Goal: Task Accomplishment & Management: Complete application form

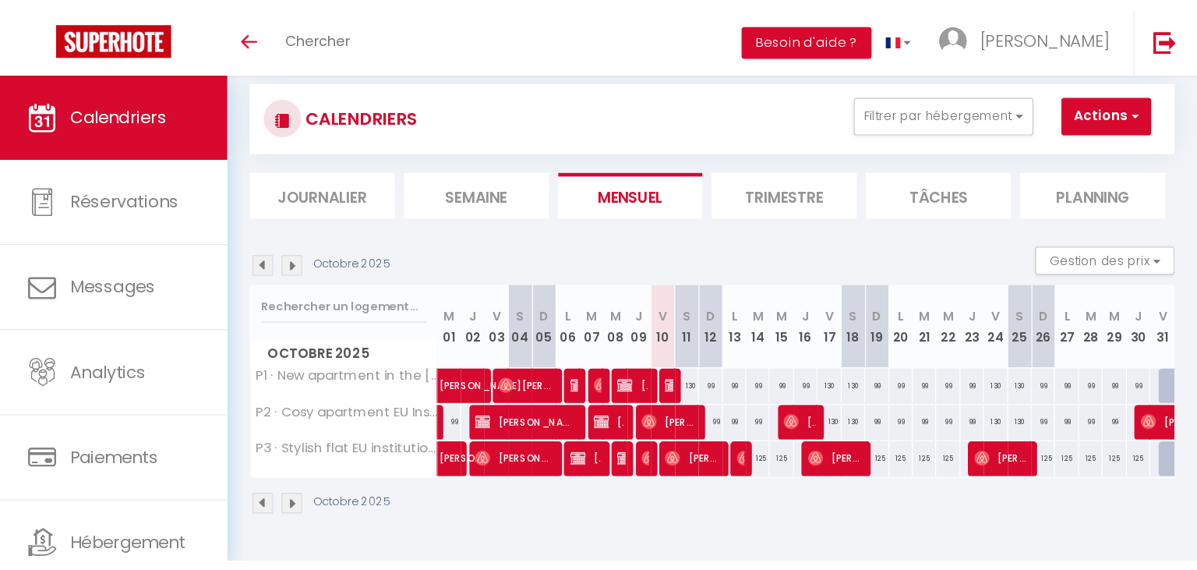
scroll to position [55, 0]
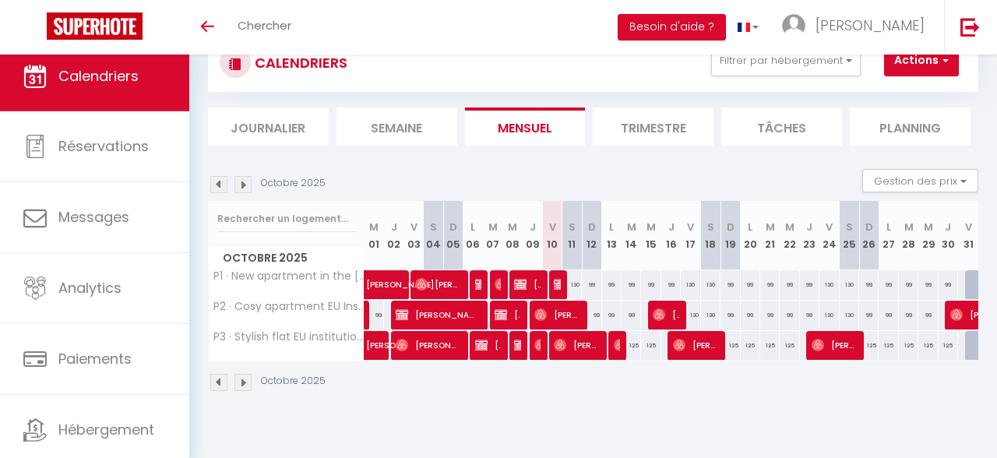
click at [224, 383] on img at bounding box center [218, 382] width 17 height 17
select select
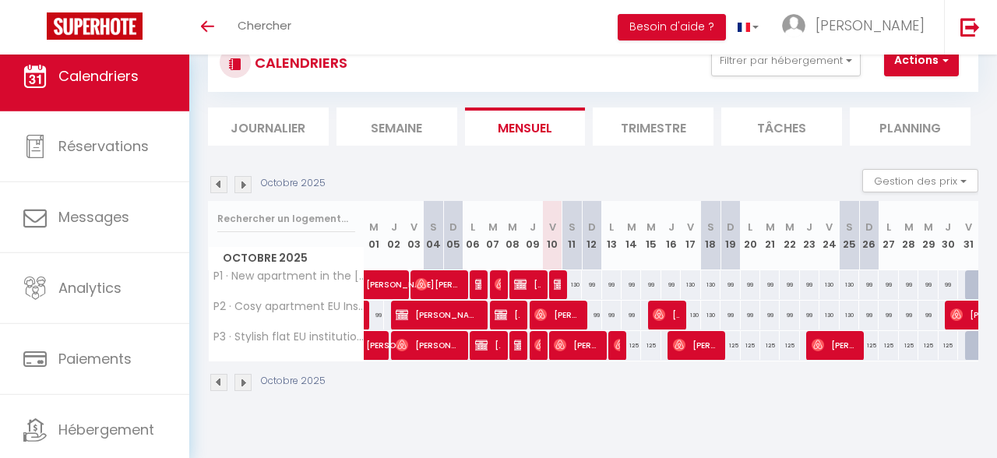
select select
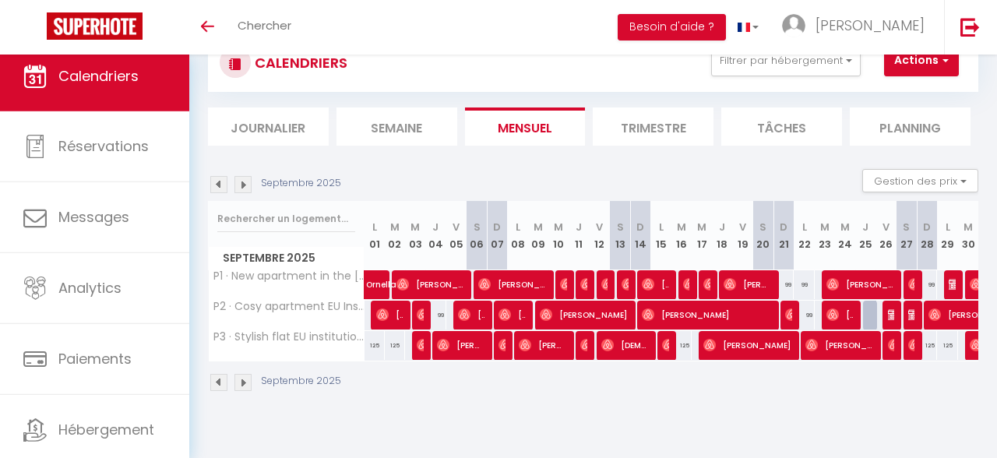
click at [828, 344] on span "[PERSON_NAME]" at bounding box center [840, 345] width 68 height 30
select select "OK"
select select "0"
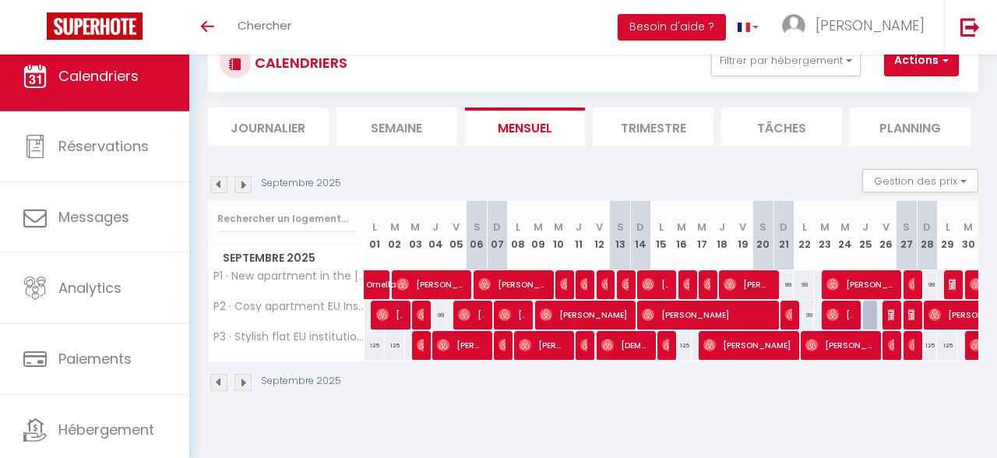
select select "1"
select select
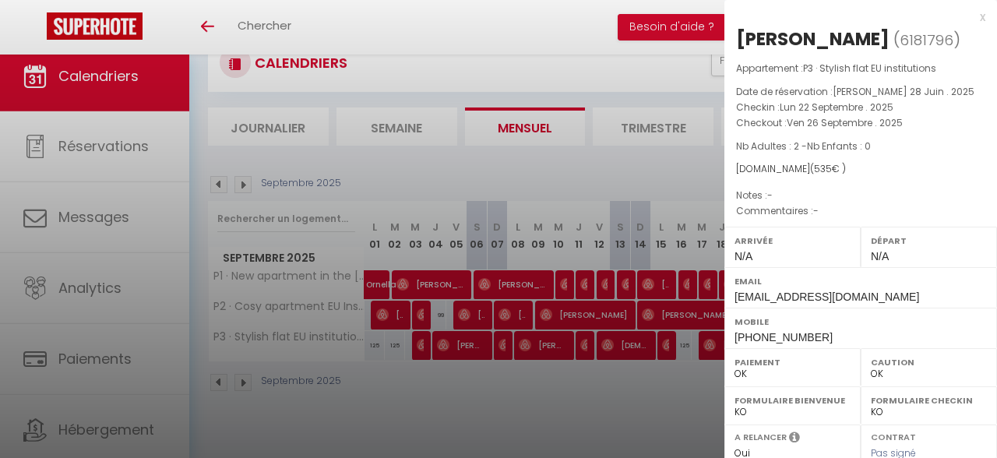
click at [977, 16] on div "x" at bounding box center [855, 17] width 261 height 19
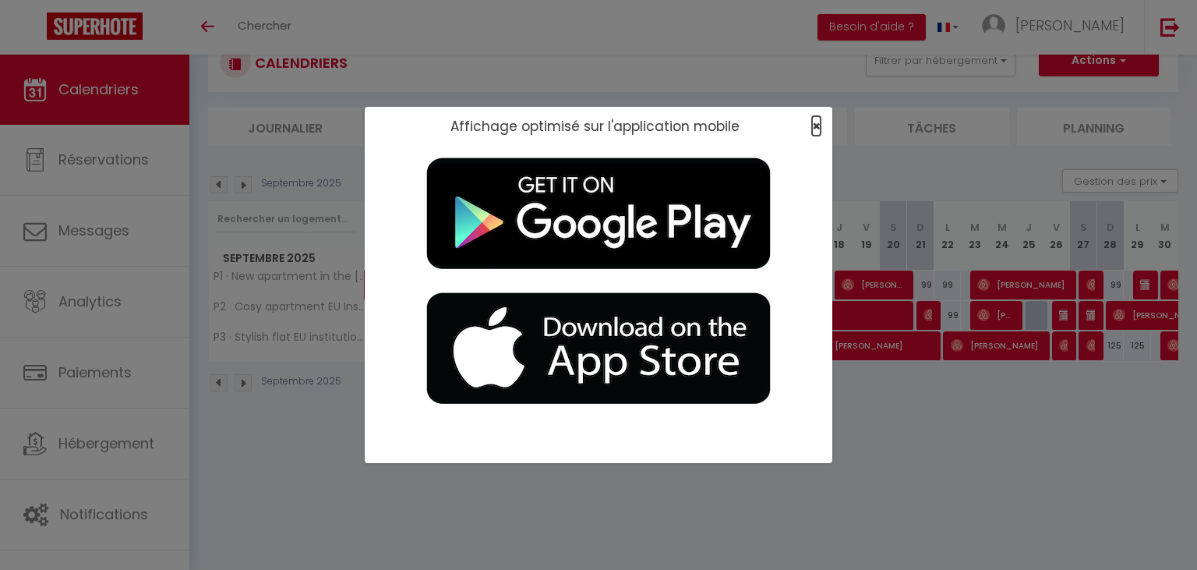
click at [813, 125] on span "×" at bounding box center [816, 125] width 9 height 19
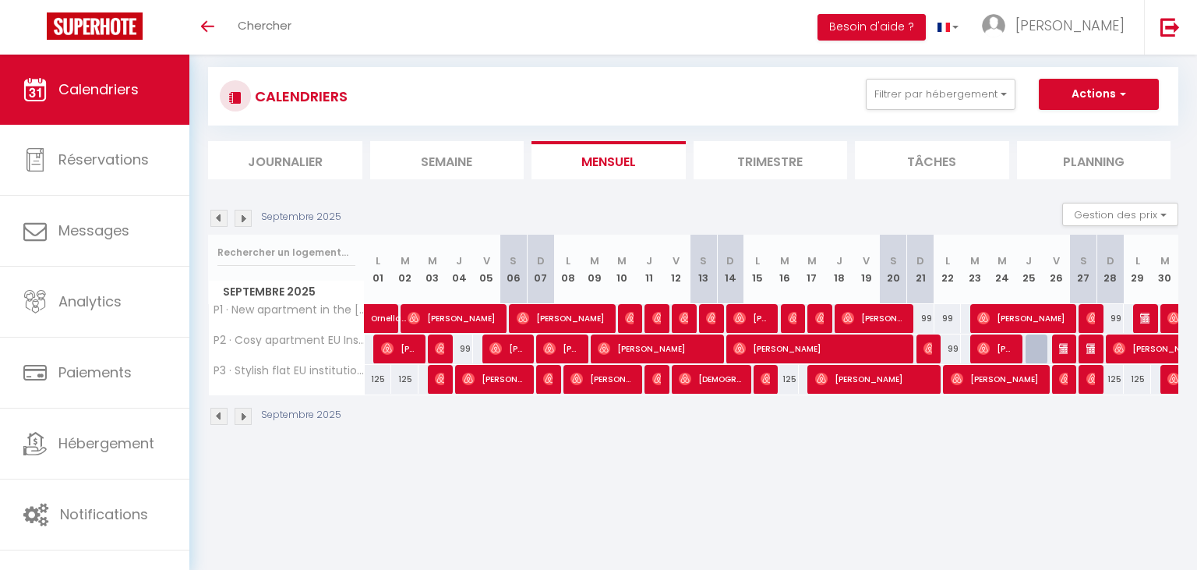
scroll to position [0, 0]
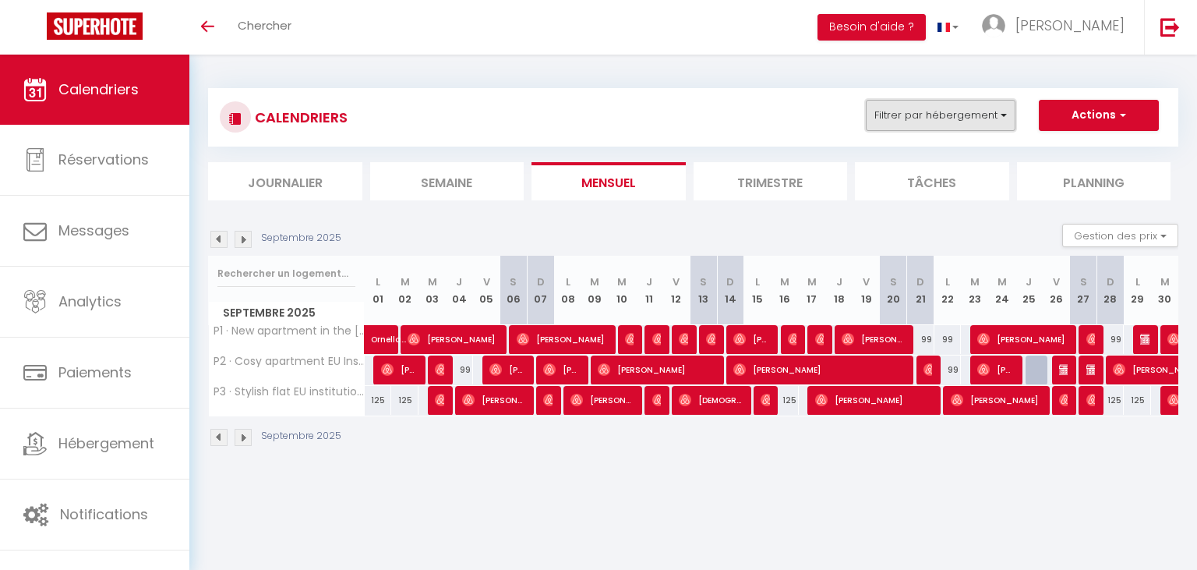
click at [996, 118] on button "Filtrer par hébergement" at bounding box center [941, 115] width 150 height 31
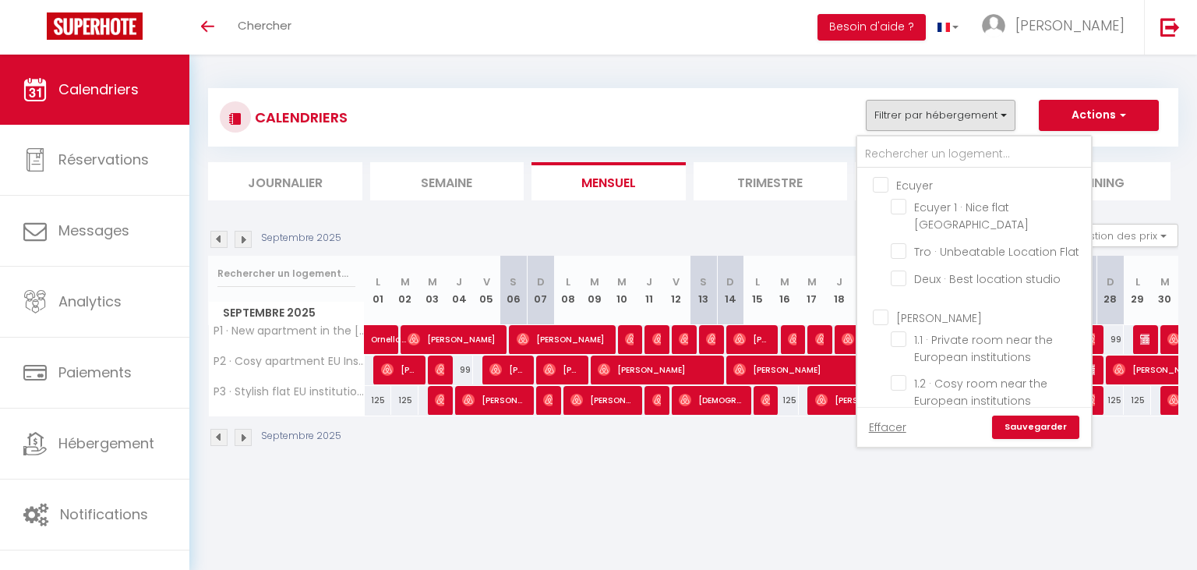
click at [877, 308] on input "[PERSON_NAME]" at bounding box center [990, 316] width 234 height 16
checkbox input "true"
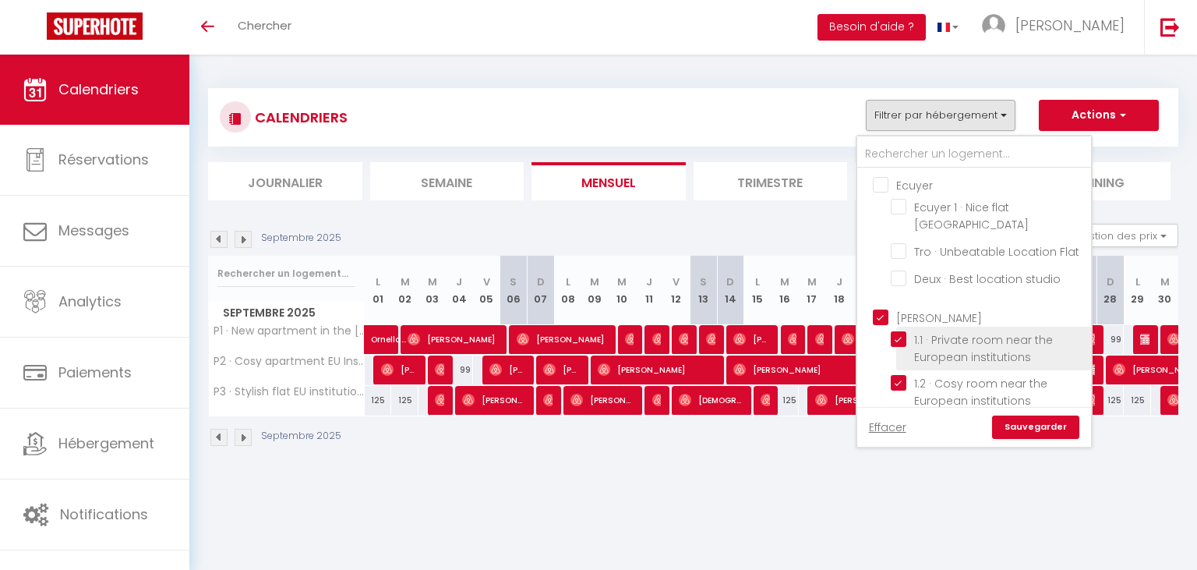
checkbox input "false"
checkbox input "true"
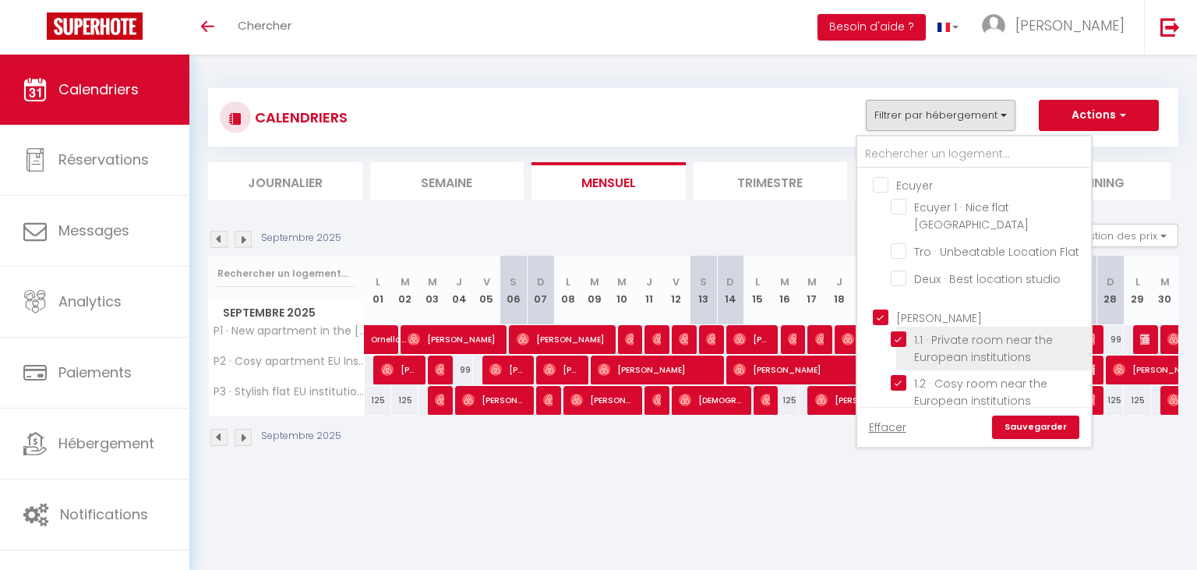
checkbox input "true"
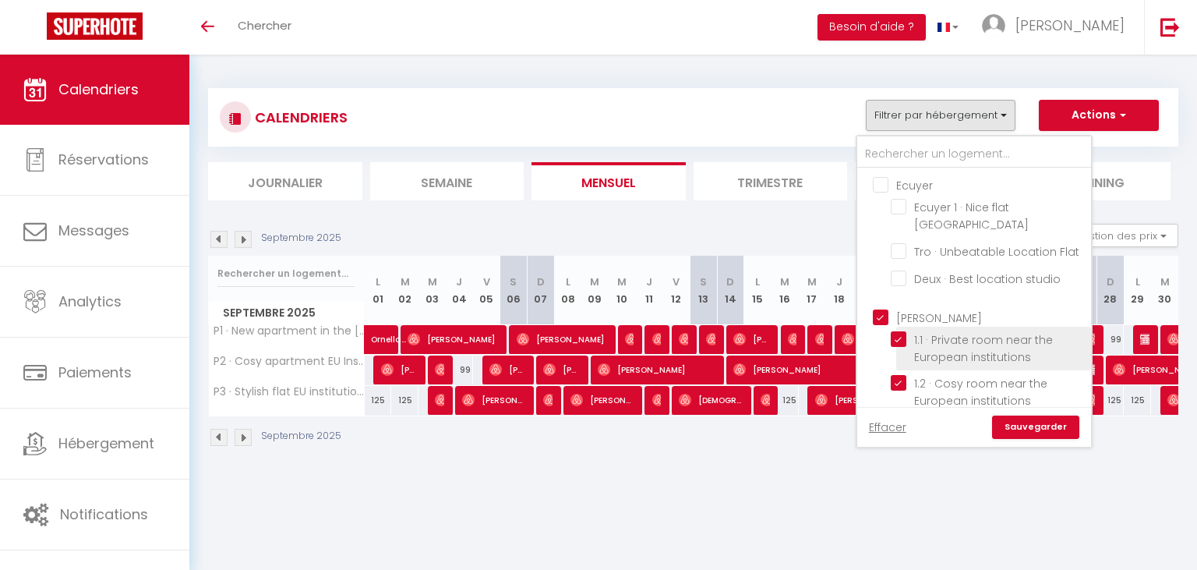
checkbox input "true"
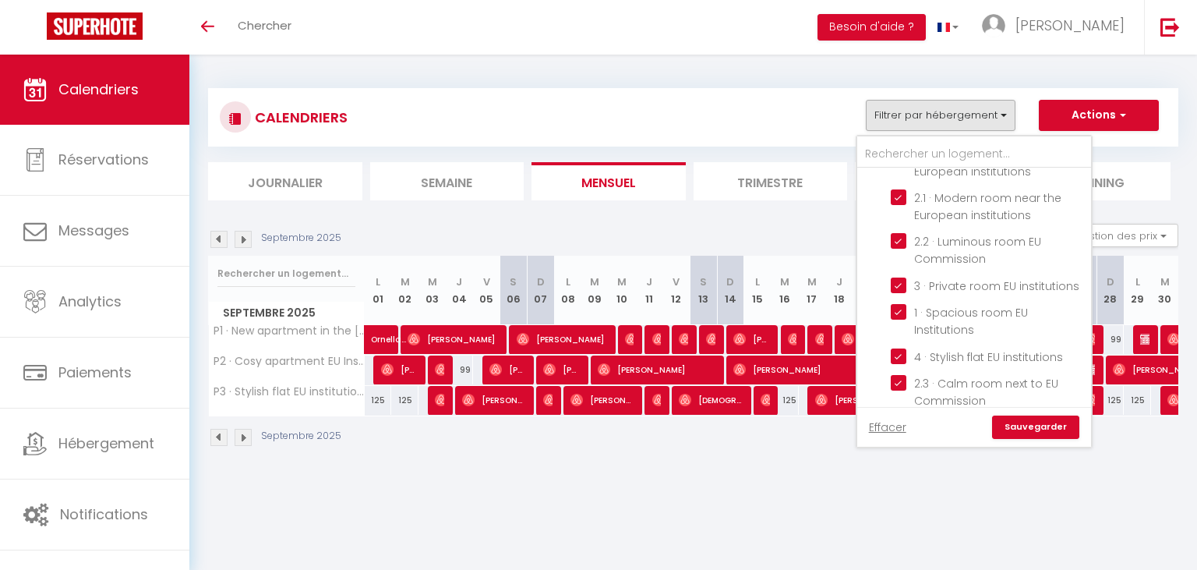
scroll to position [358, 0]
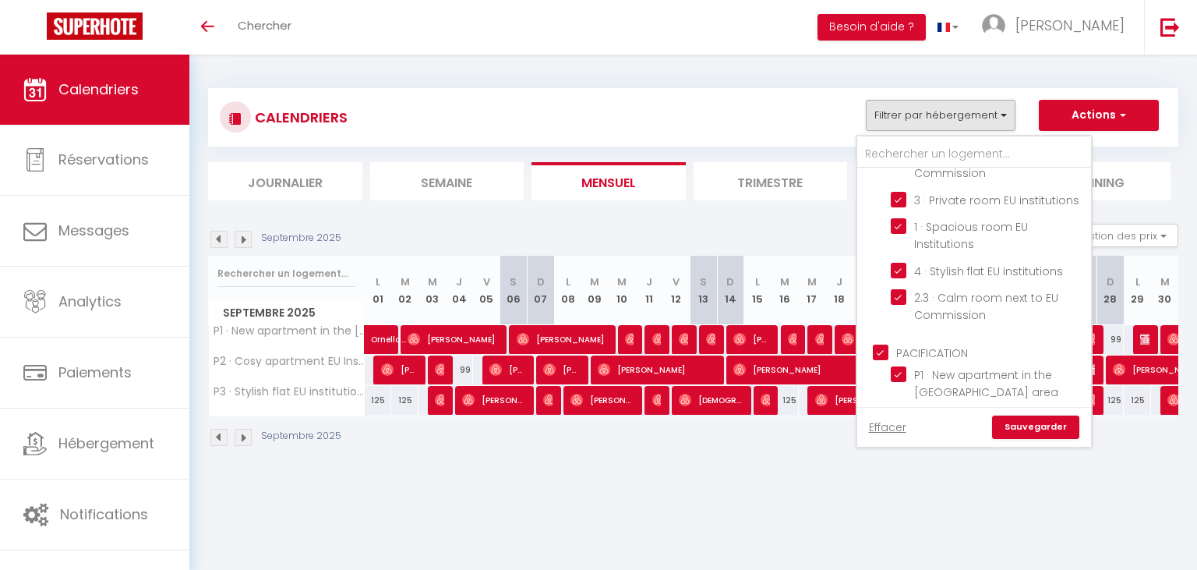
click at [880, 344] on input "PACIFICATION" at bounding box center [990, 352] width 234 height 16
checkbox input "false"
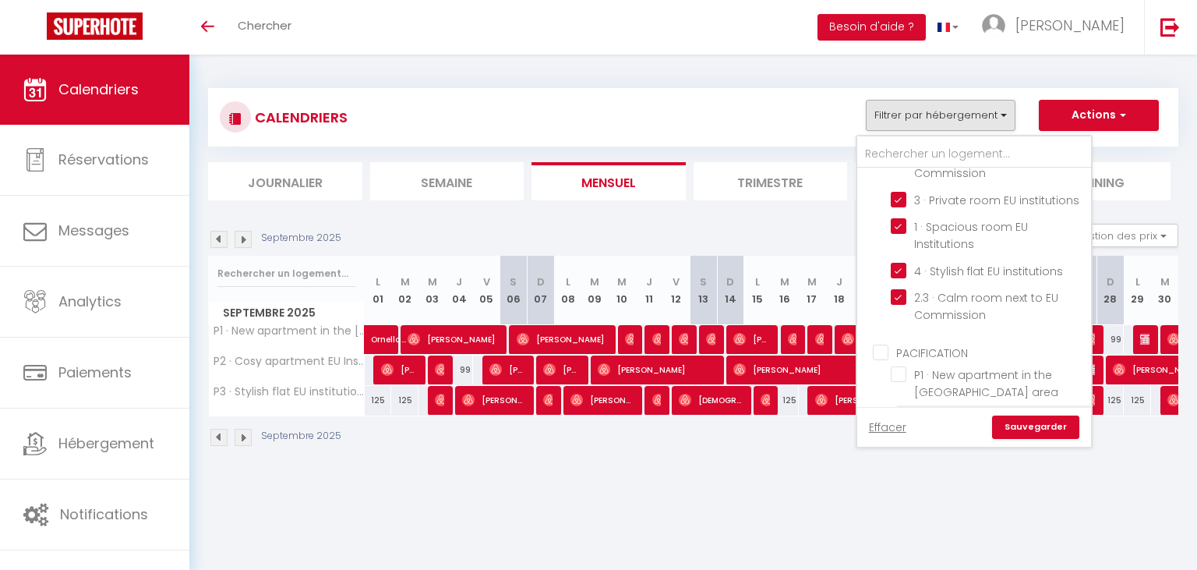
checkbox input "false"
click at [996, 429] on link "Sauvegarder" at bounding box center [1035, 426] width 87 height 23
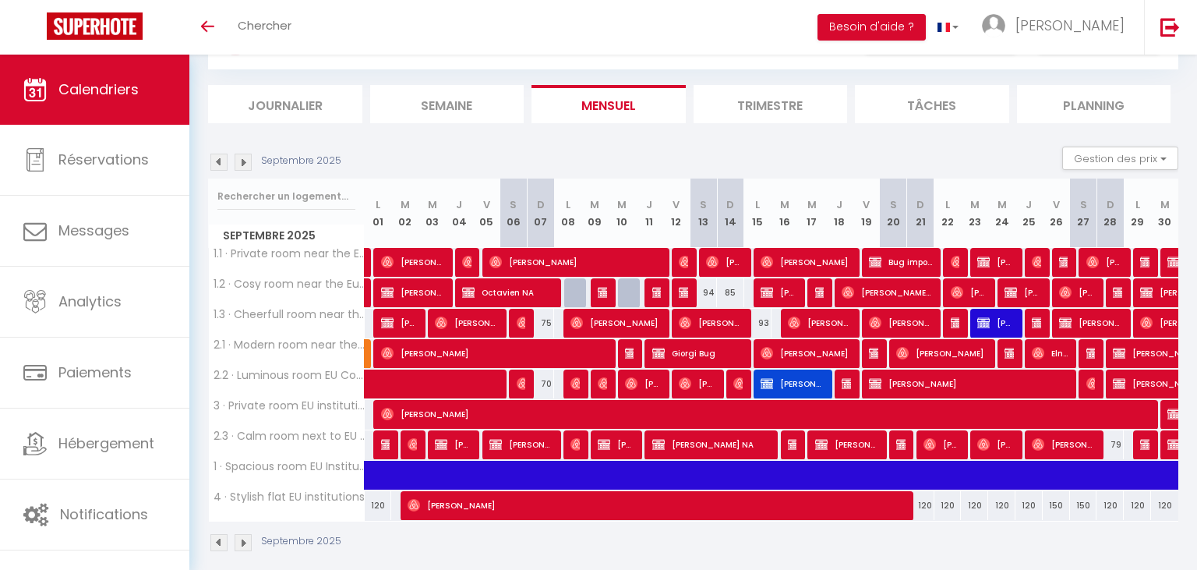
scroll to position [82, 0]
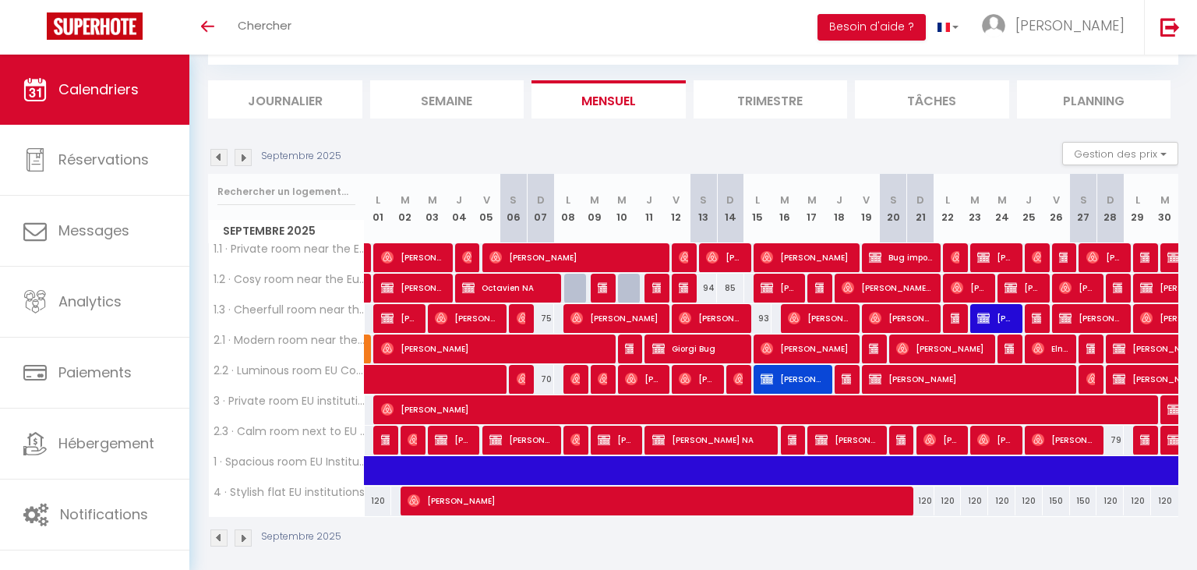
click at [245, 154] on img at bounding box center [243, 157] width 17 height 17
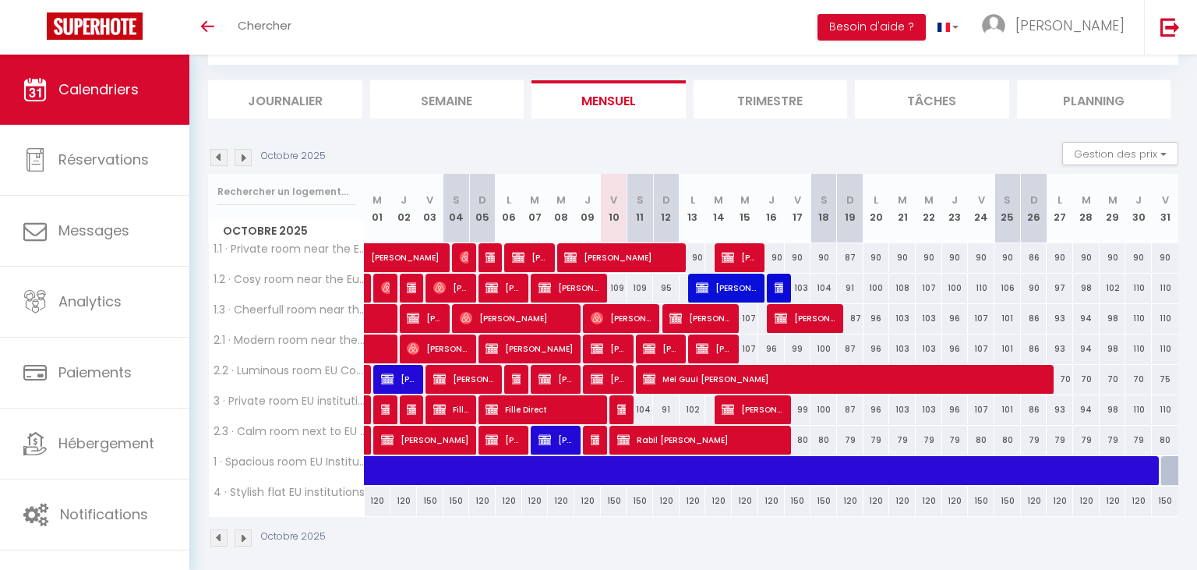
scroll to position [55, 0]
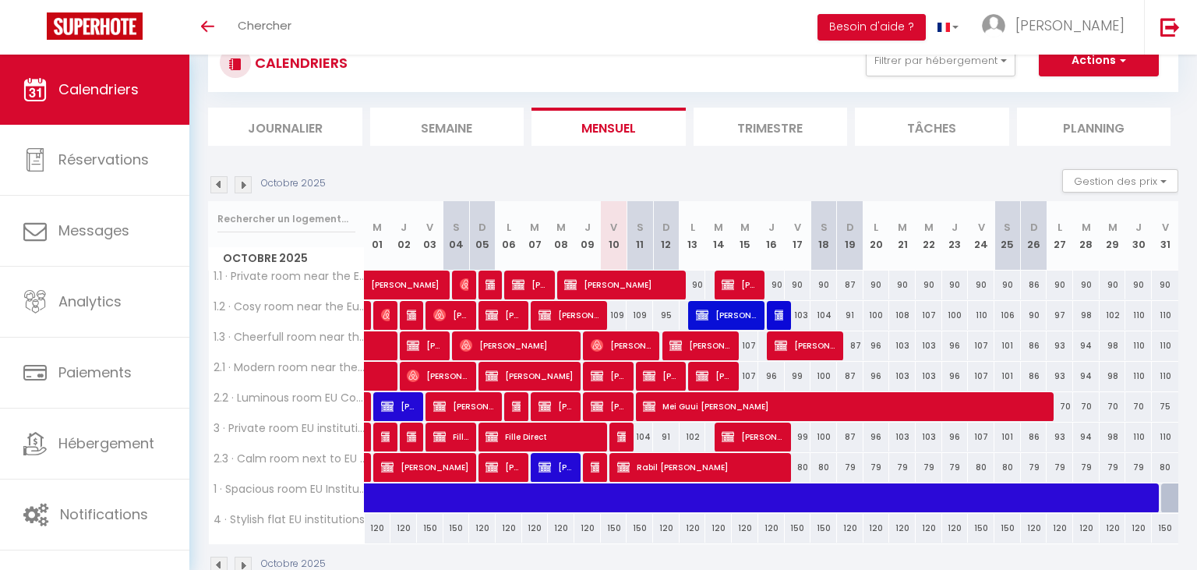
click at [621, 437] on img at bounding box center [623, 436] width 12 height 12
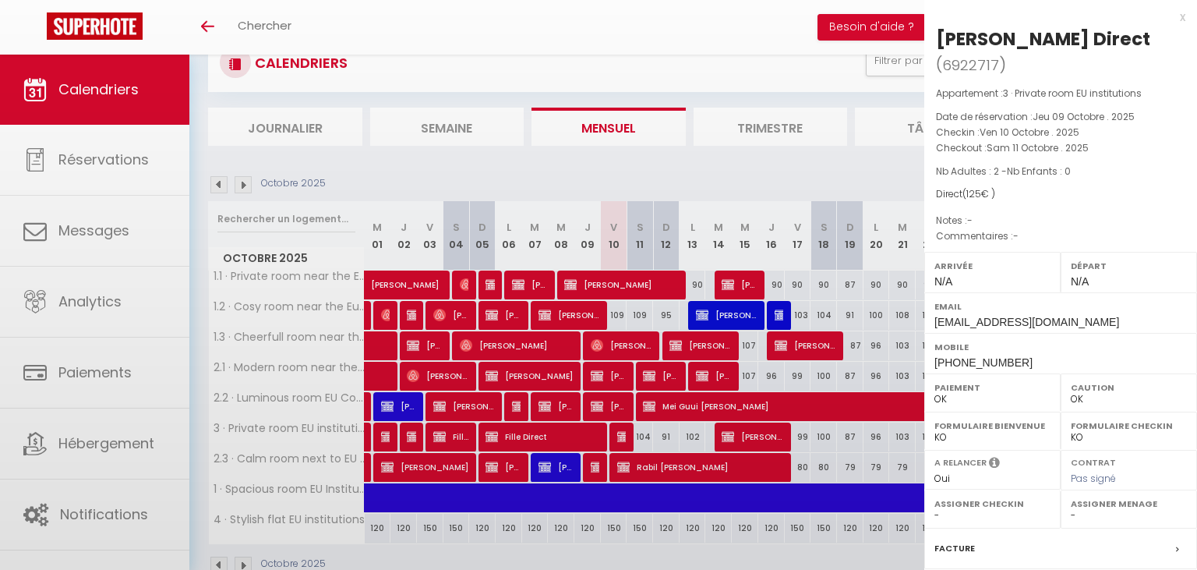
select select "KO"
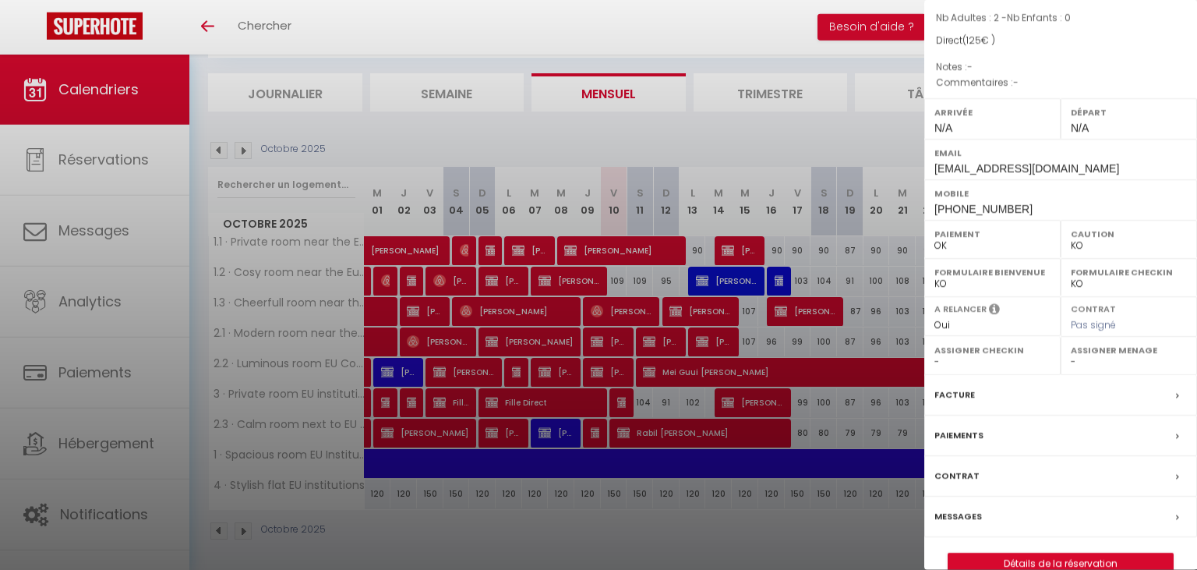
scroll to position [90, 0]
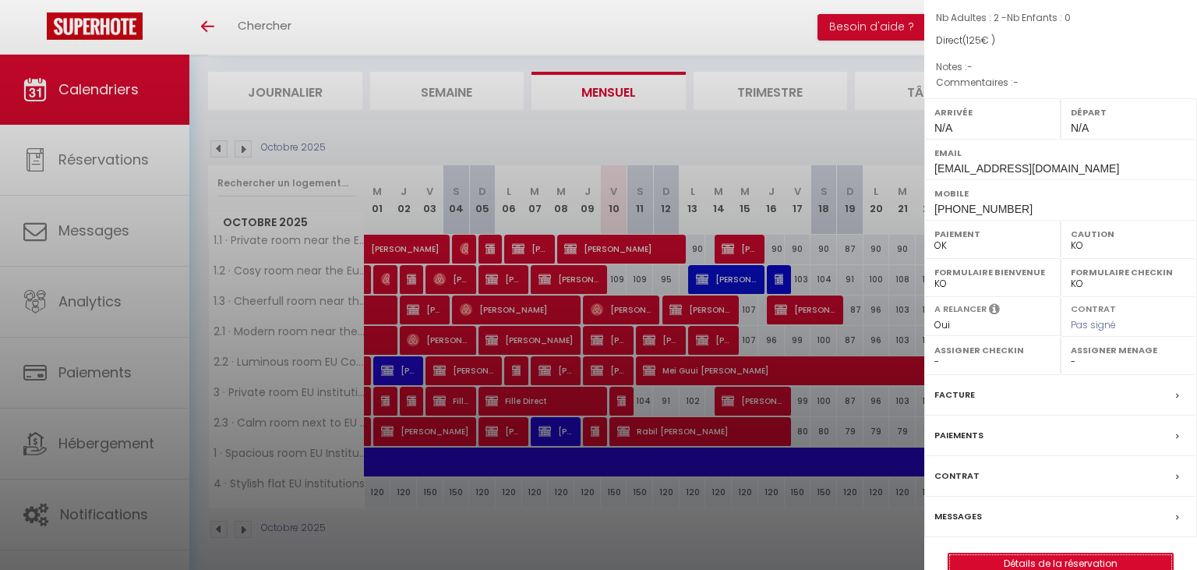
click at [996, 457] on link "Détails de la réservation" at bounding box center [1060, 563] width 224 height 20
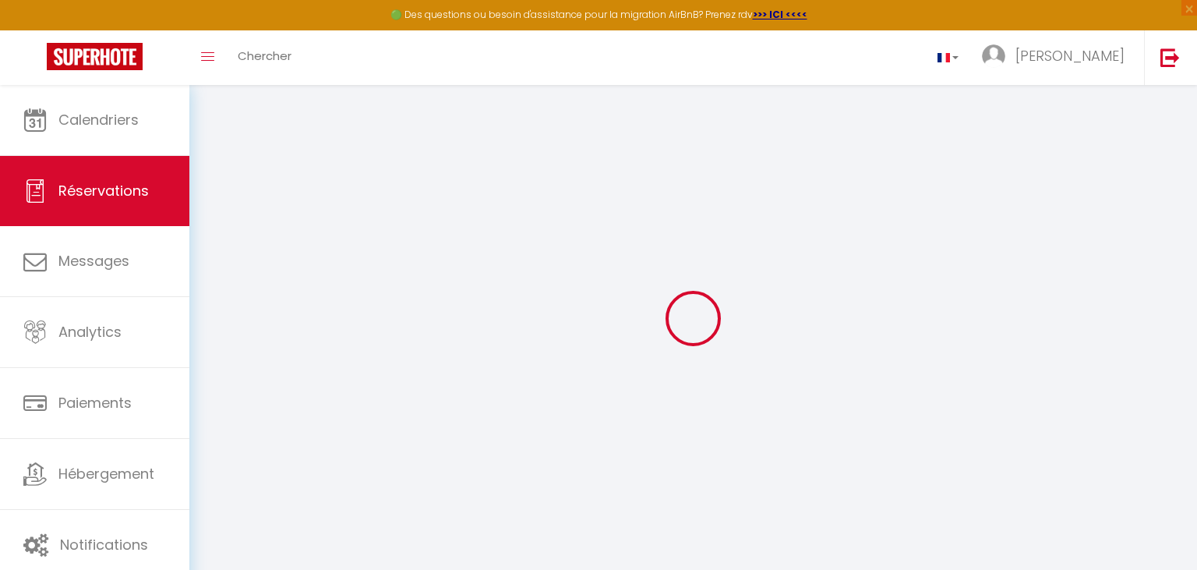
type input "[PERSON_NAME]"
type input "Direct"
type input "[EMAIL_ADDRESS][DOMAIN_NAME]"
type input "[PHONE_NUMBER]"
select select "FR"
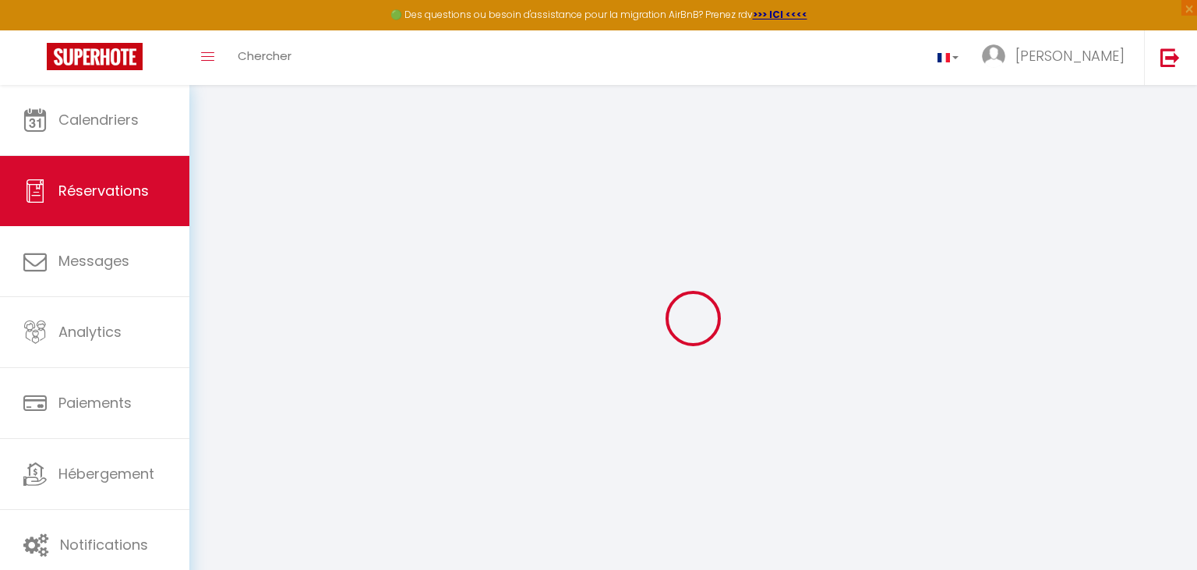
select select "71937"
select select "1"
type input "Ven 10 Octobre 2025"
select select
type input "Sam 11 Octobre 2025"
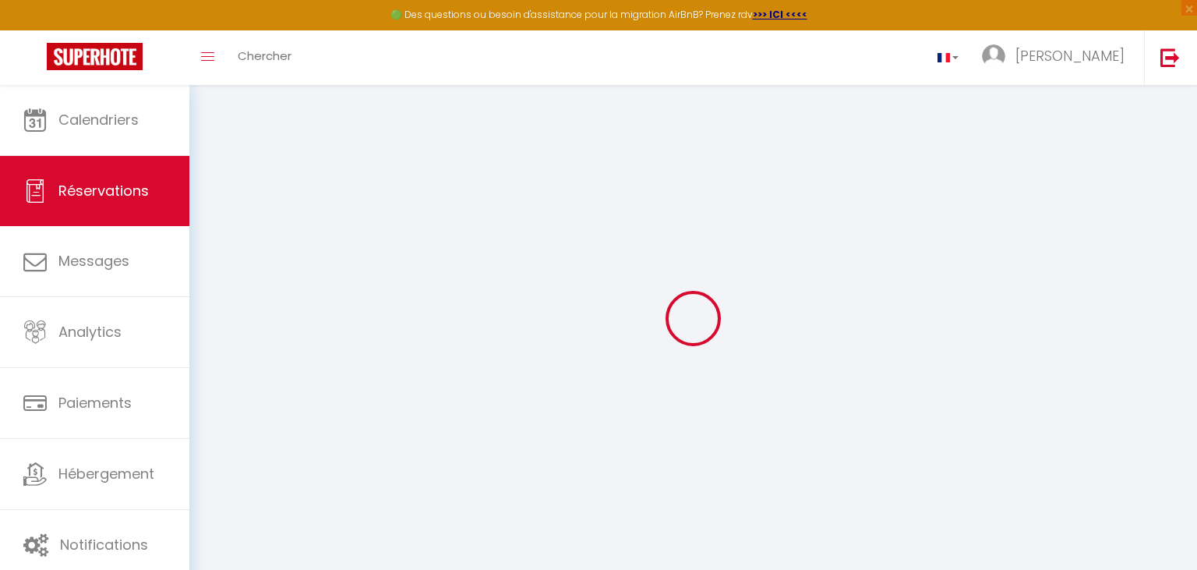
select select
type input "2"
select select "12"
select select
type input "105"
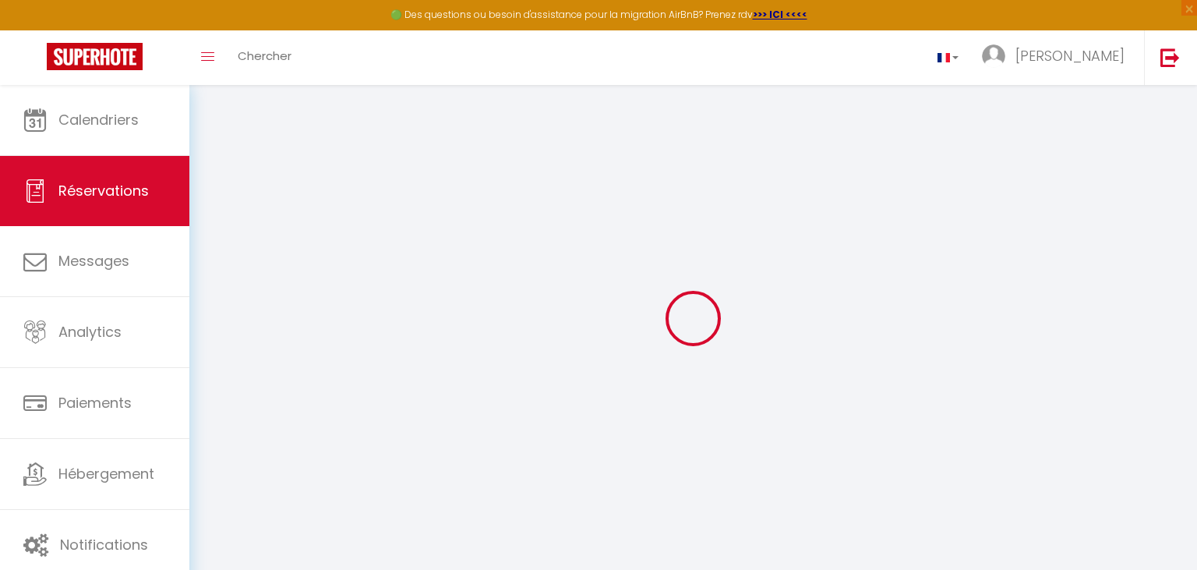
checkbox input "false"
type input "0"
select select
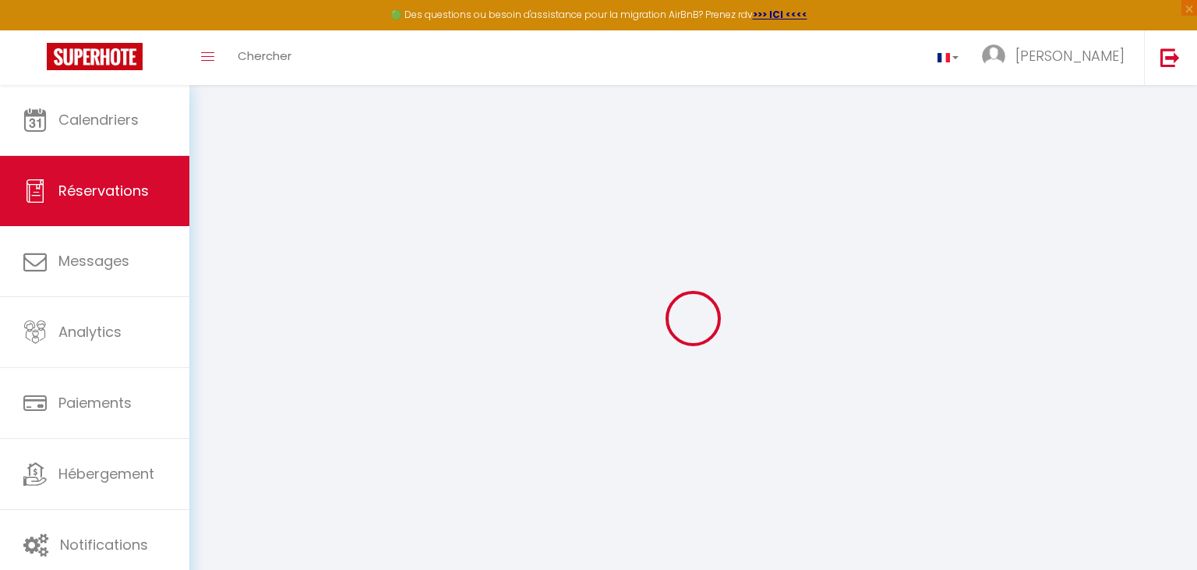
select select
select select "14"
checkbox input "false"
select select
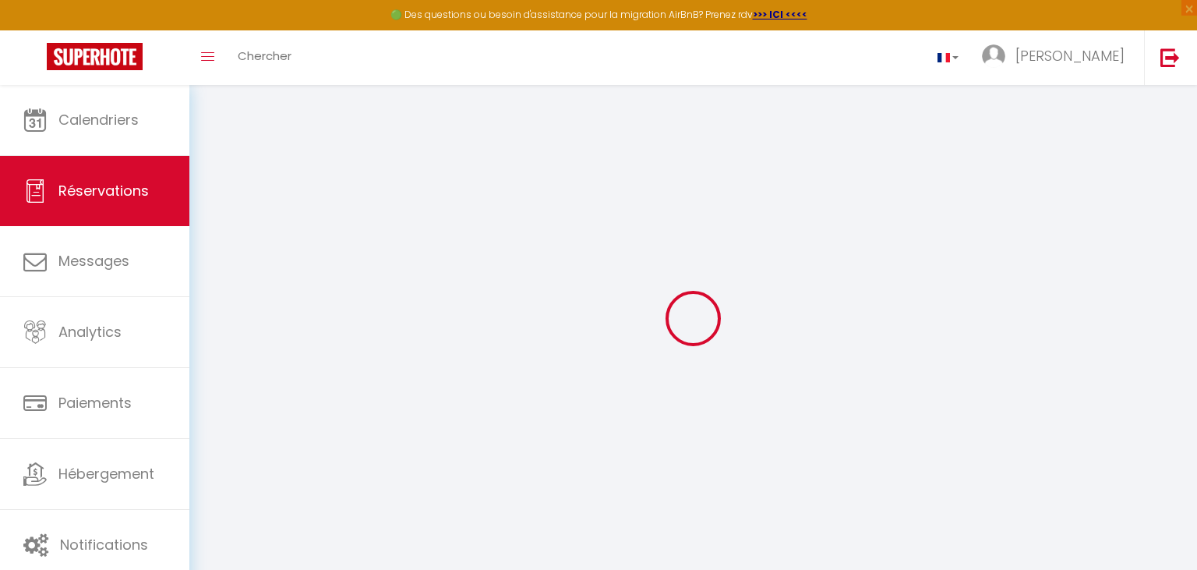
checkbox input "false"
select select
checkbox input "false"
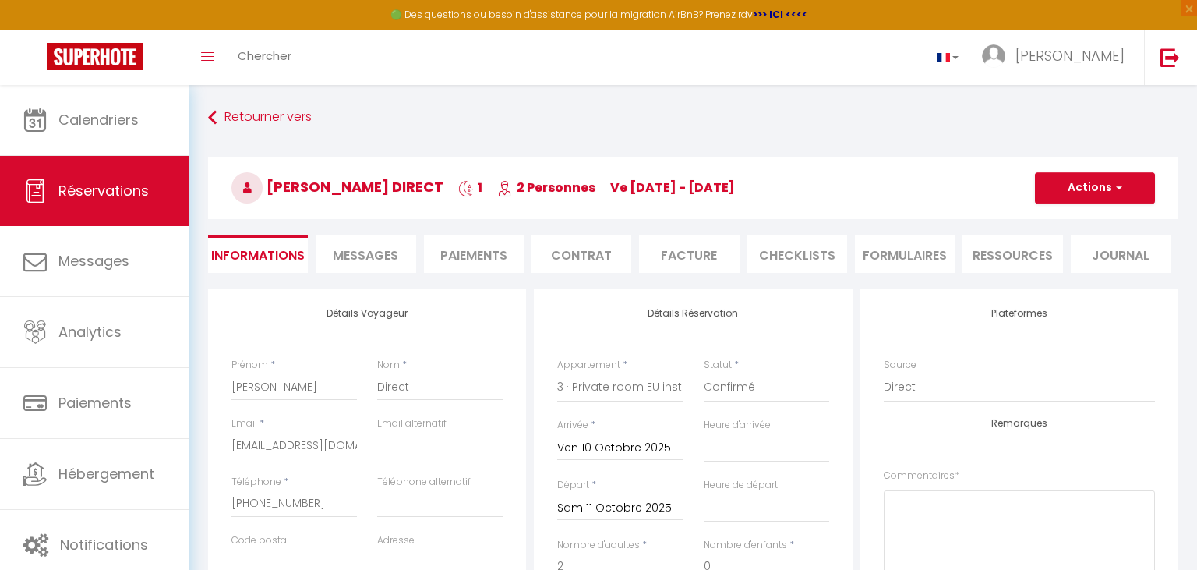
select select
checkbox input "false"
type input "20"
select select
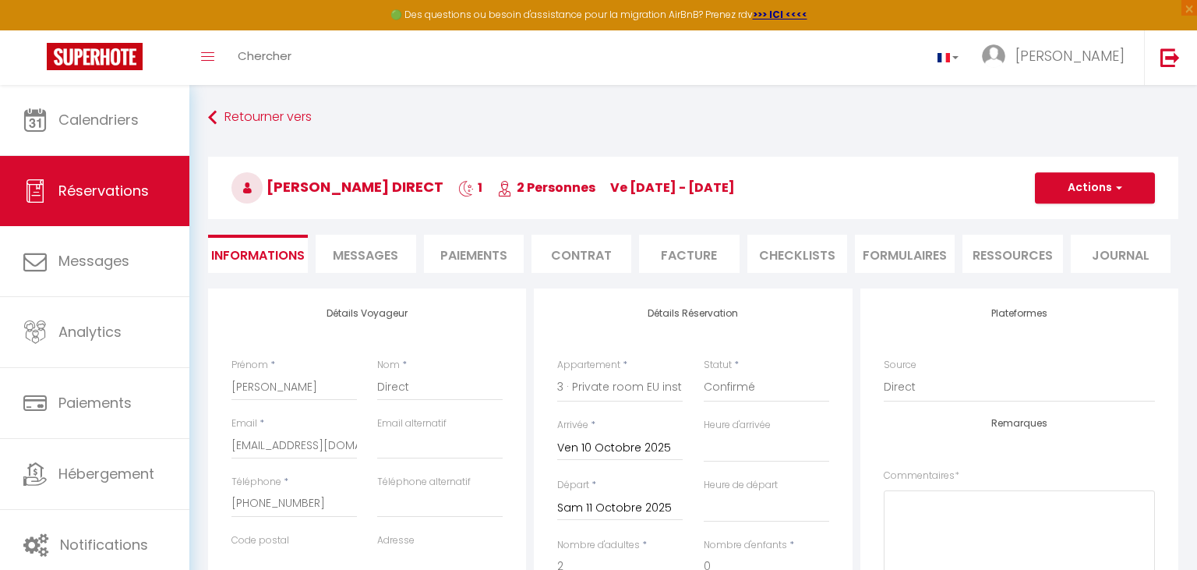
select select
checkbox input "false"
select select
click at [996, 198] on button "Actions" at bounding box center [1095, 187] width 120 height 31
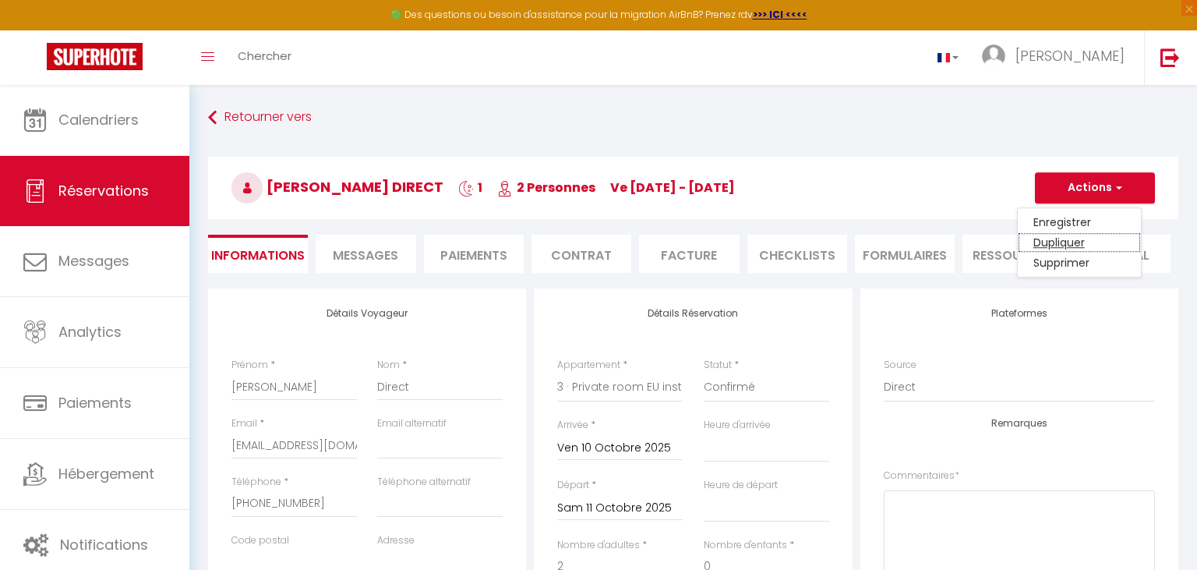
click at [996, 238] on link "Dupliquer" at bounding box center [1079, 242] width 123 height 20
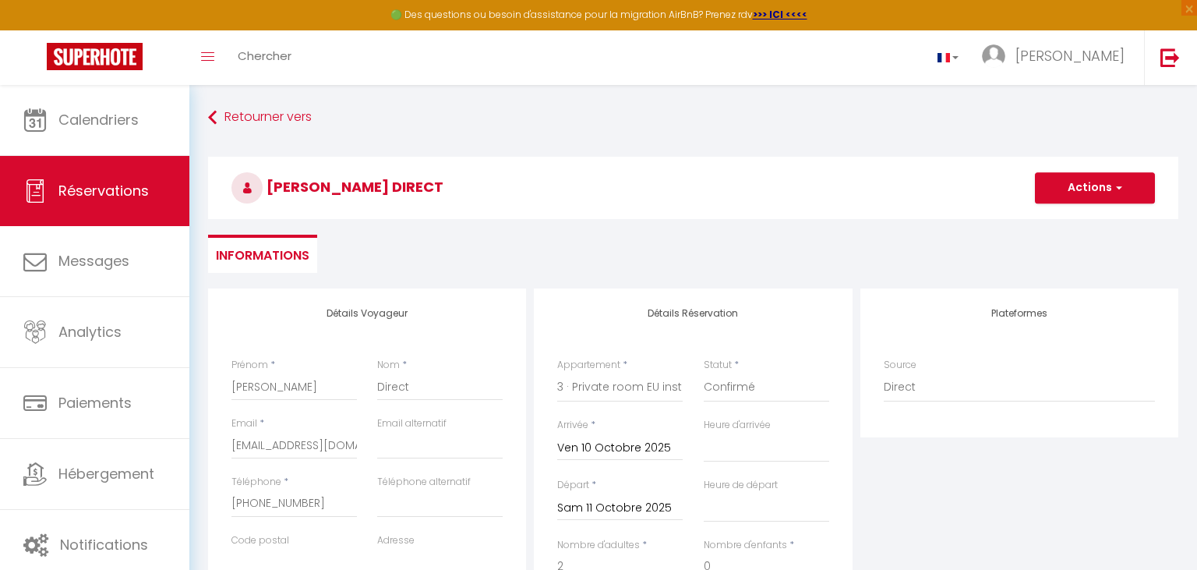
select select
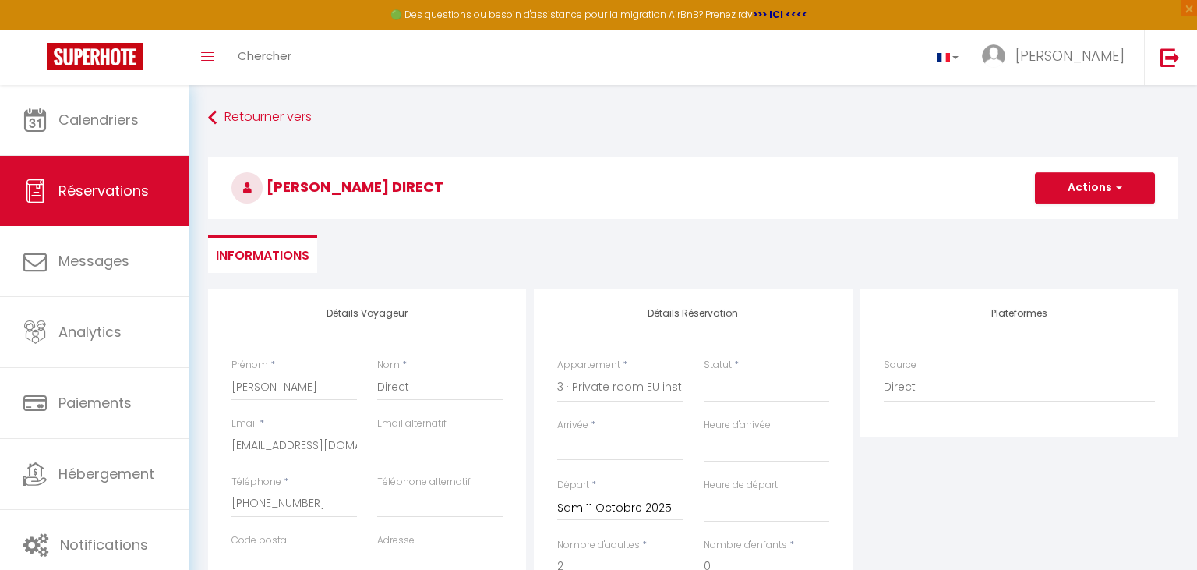
select select
checkbox input "false"
click at [288, 395] on input "[PERSON_NAME]" at bounding box center [293, 386] width 125 height 28
click at [285, 394] on input "[PERSON_NAME]" at bounding box center [293, 386] width 125 height 28
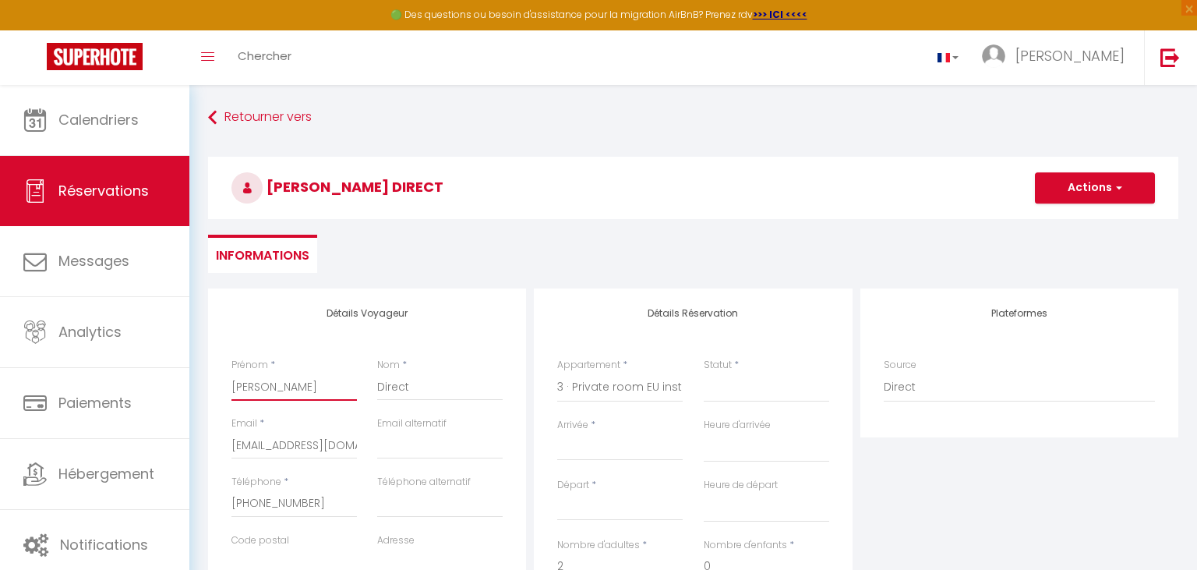
type input "A"
select select
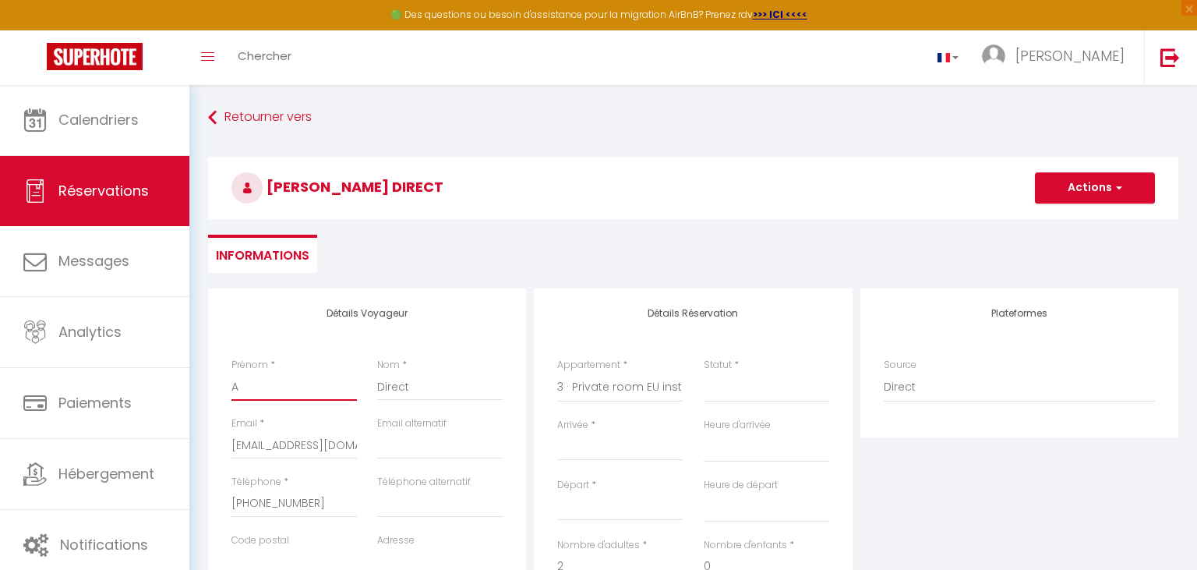
select select
checkbox input "false"
type input "An"
select select
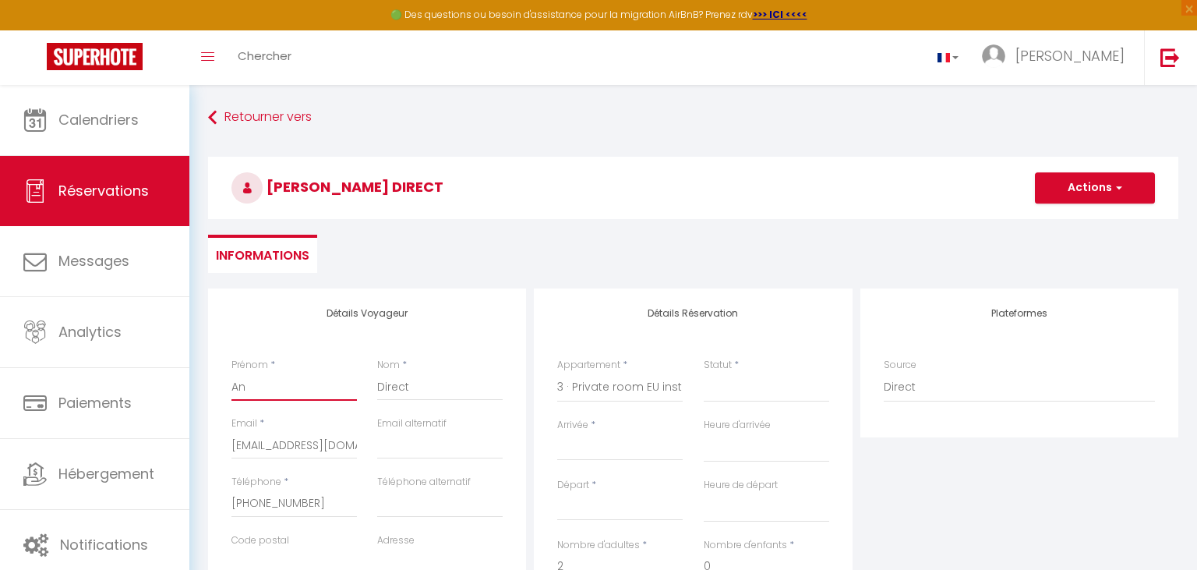
select select
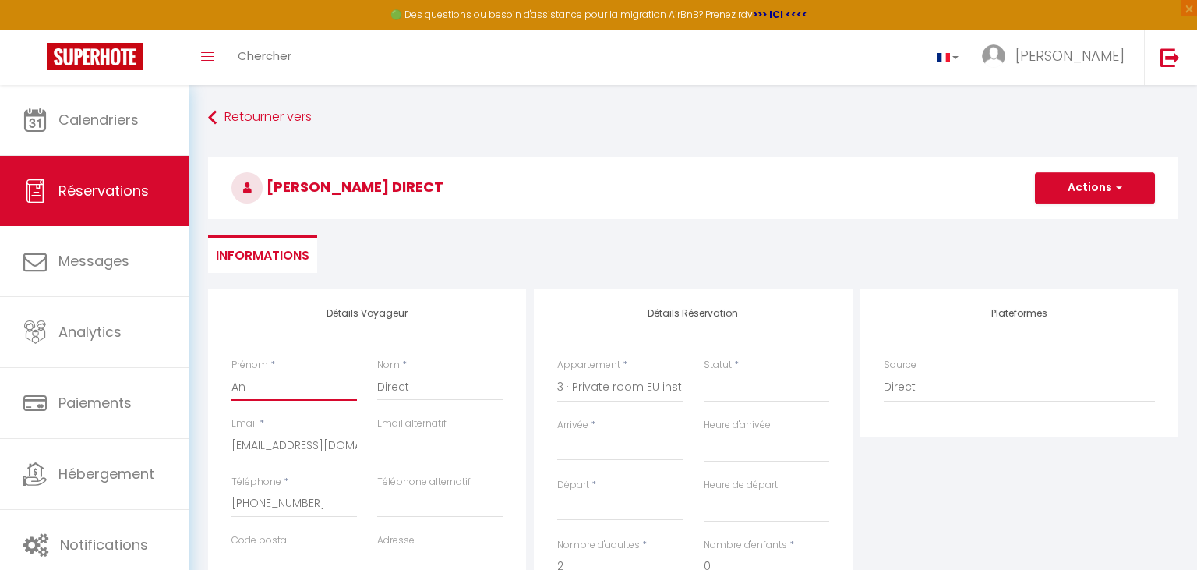
checkbox input "false"
type input "Ant"
select select
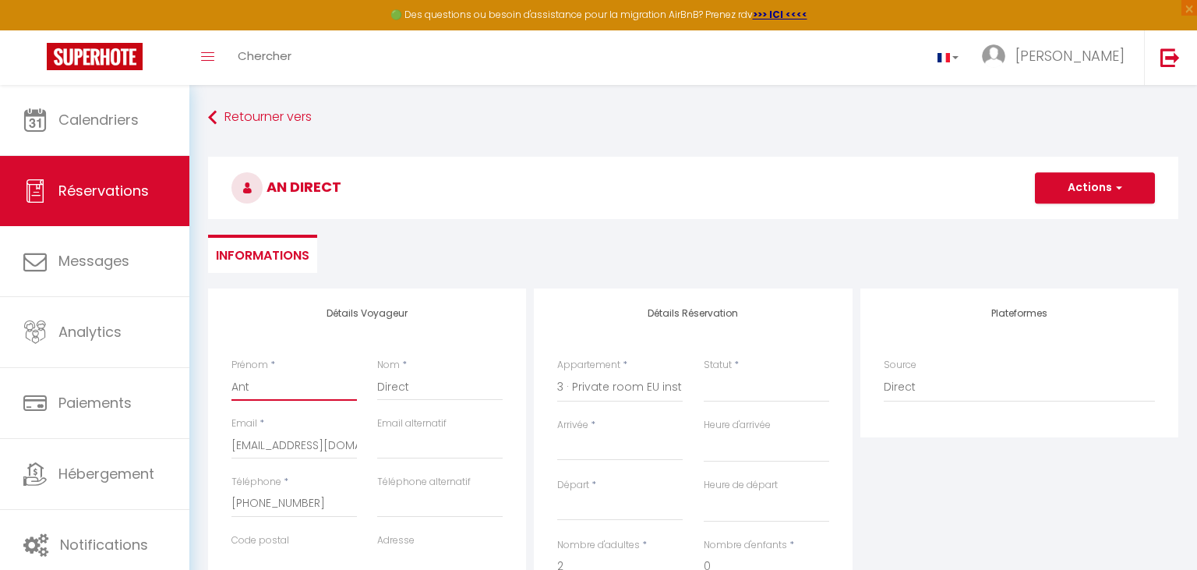
select select
checkbox input "false"
type input "Anto"
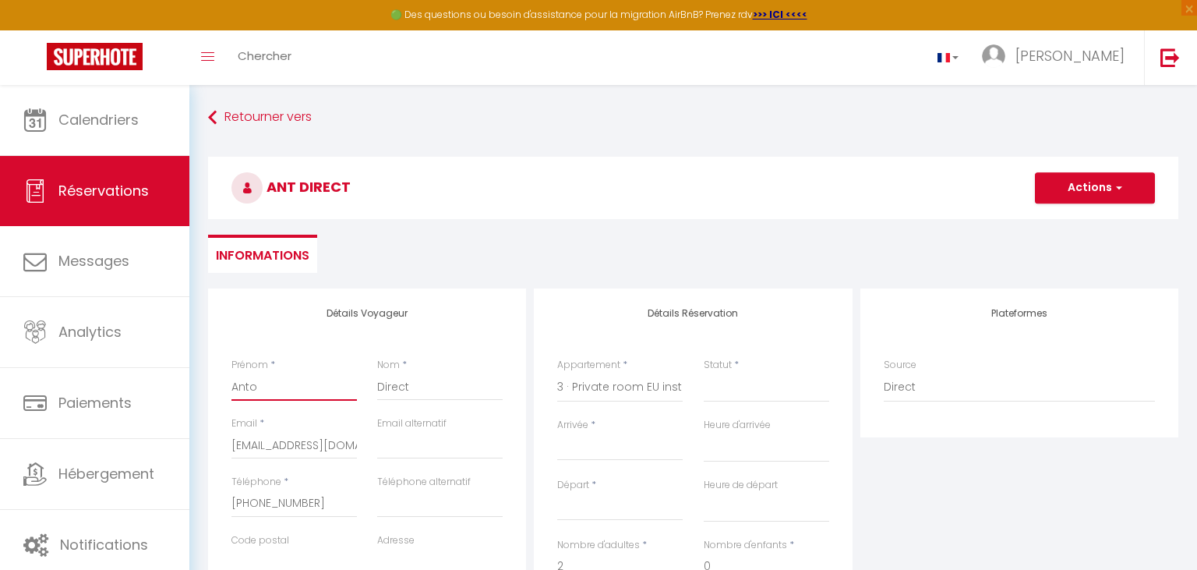
select select
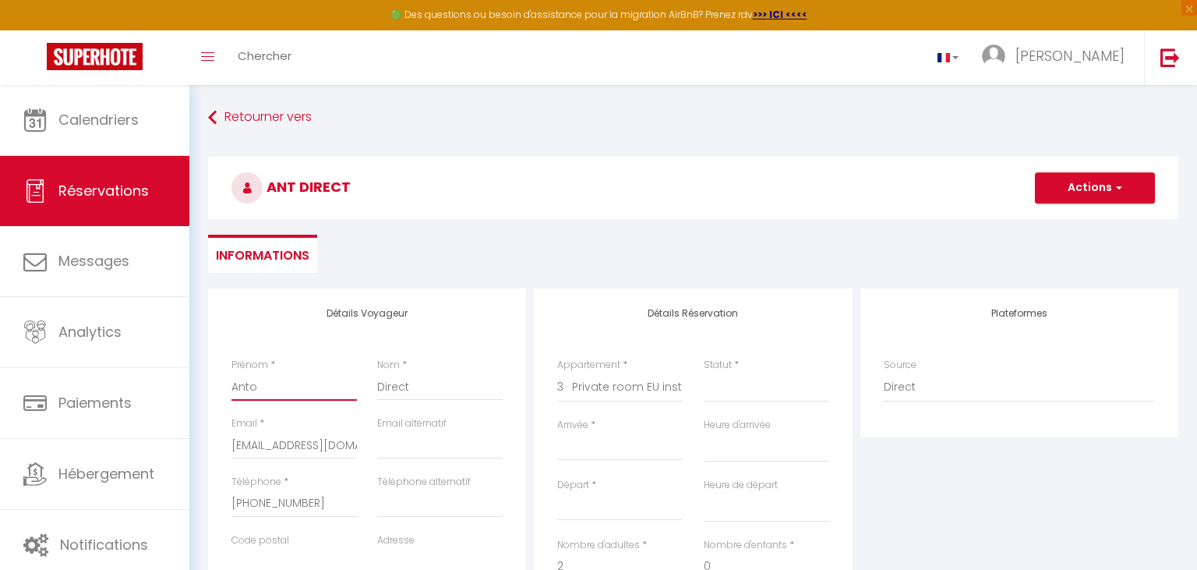
select select
checkbox input "false"
type input "Antoi"
select select
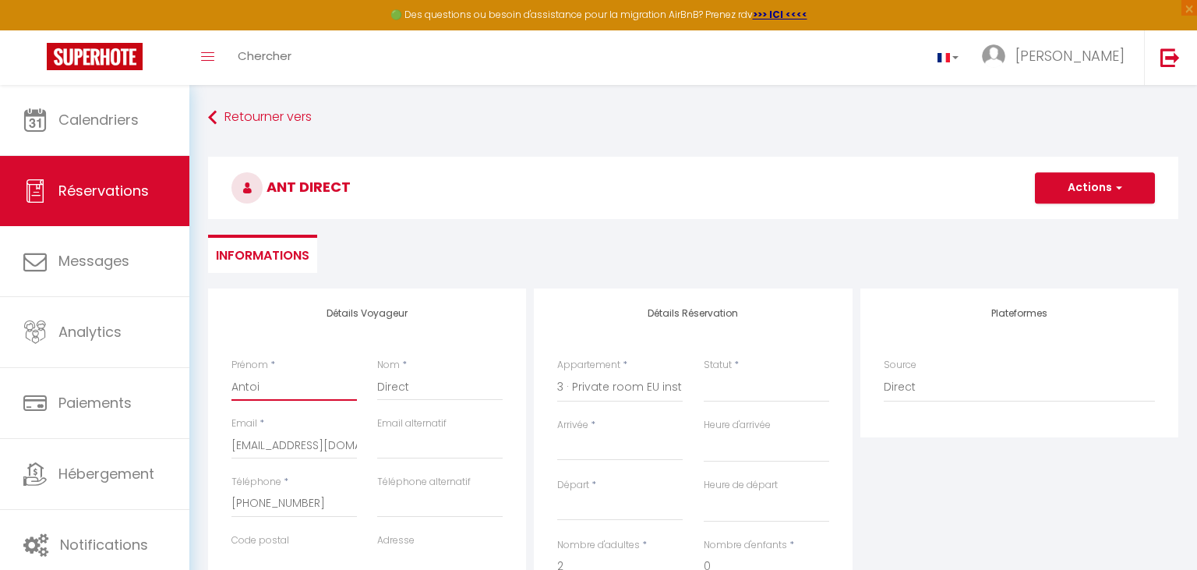
select select
checkbox input "false"
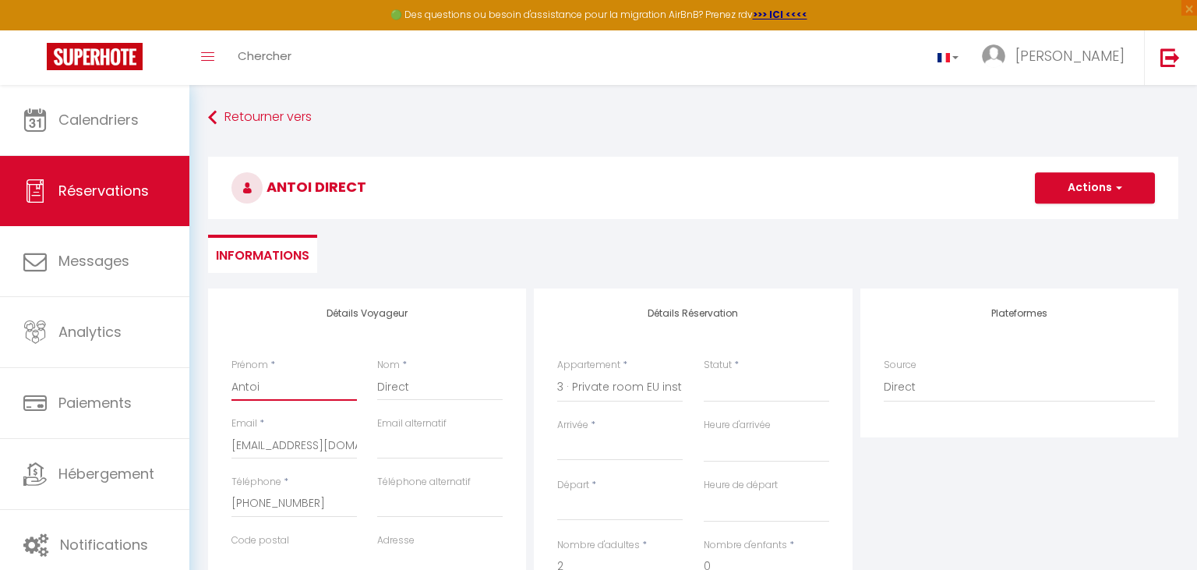
type input "Antoin"
select select
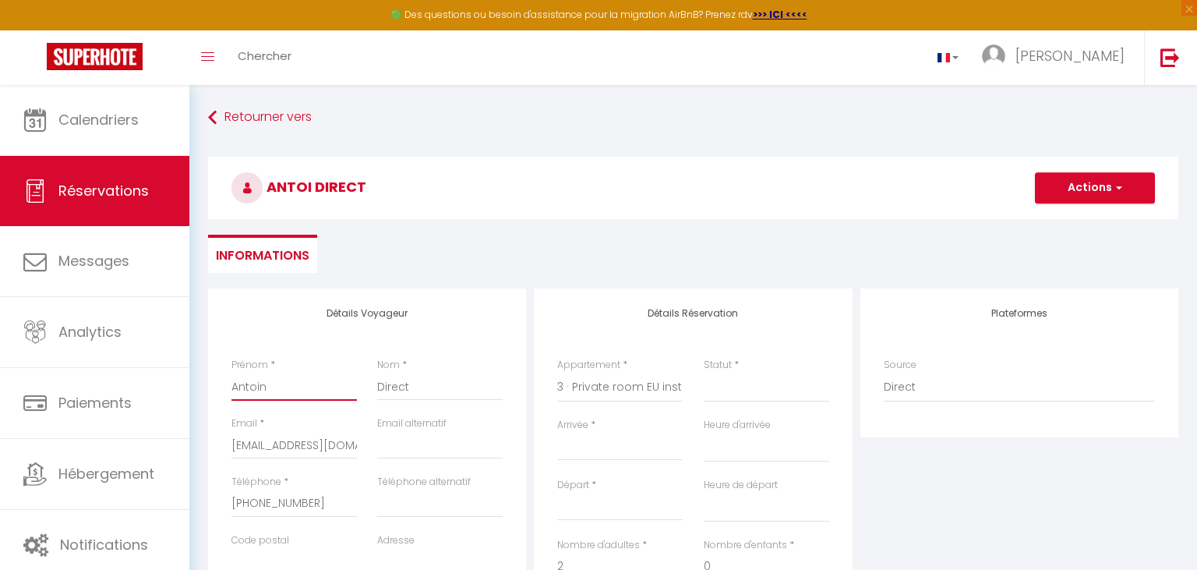
select select
checkbox input "false"
type input "[PERSON_NAME]"
select select
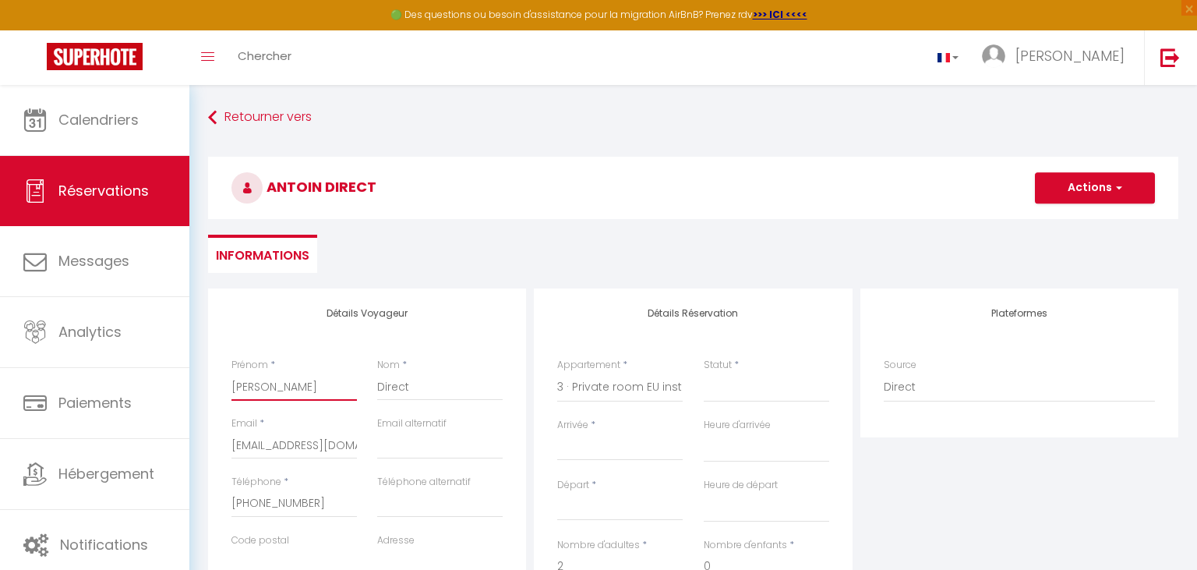
select select
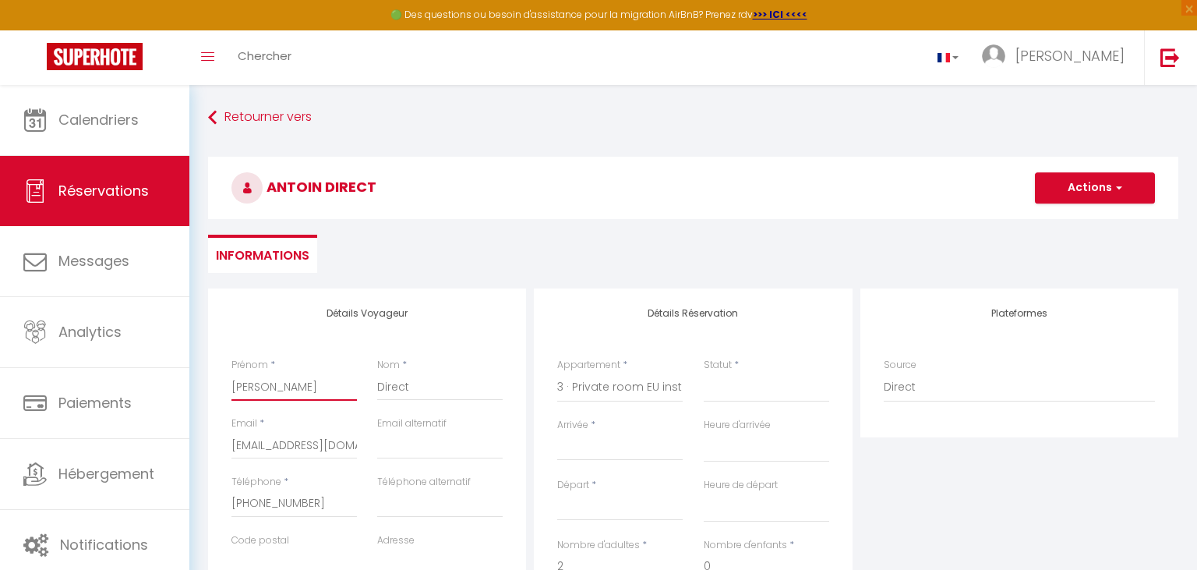
checkbox input "false"
type input "[PERSON_NAME]"
select select "1"
click option "Confirmé" at bounding box center [0, 0] width 0 height 0
select select
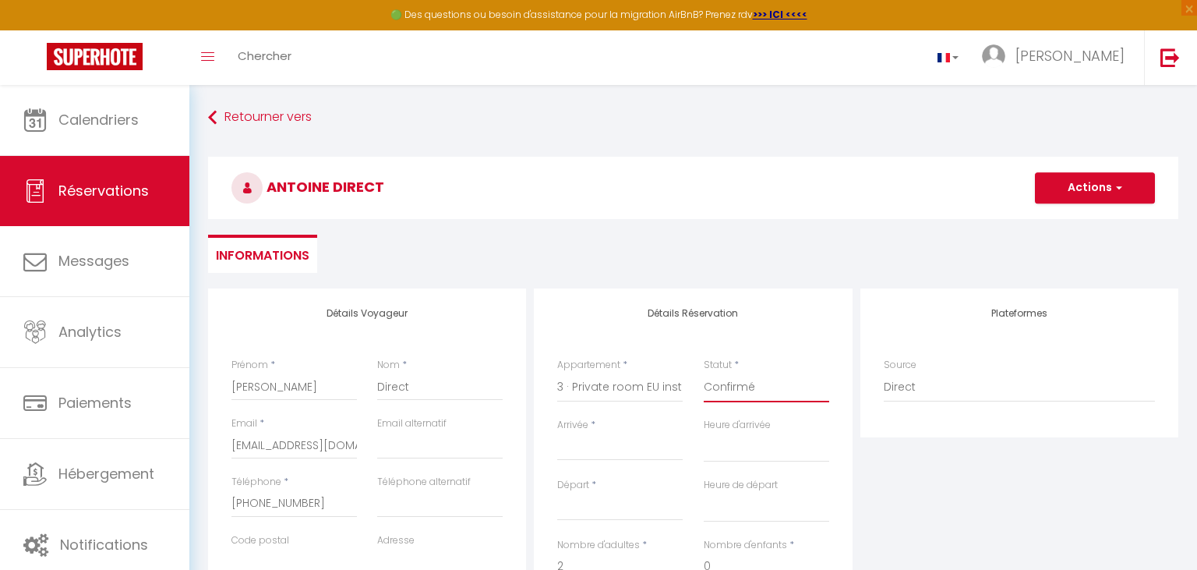
select select
checkbox input "false"
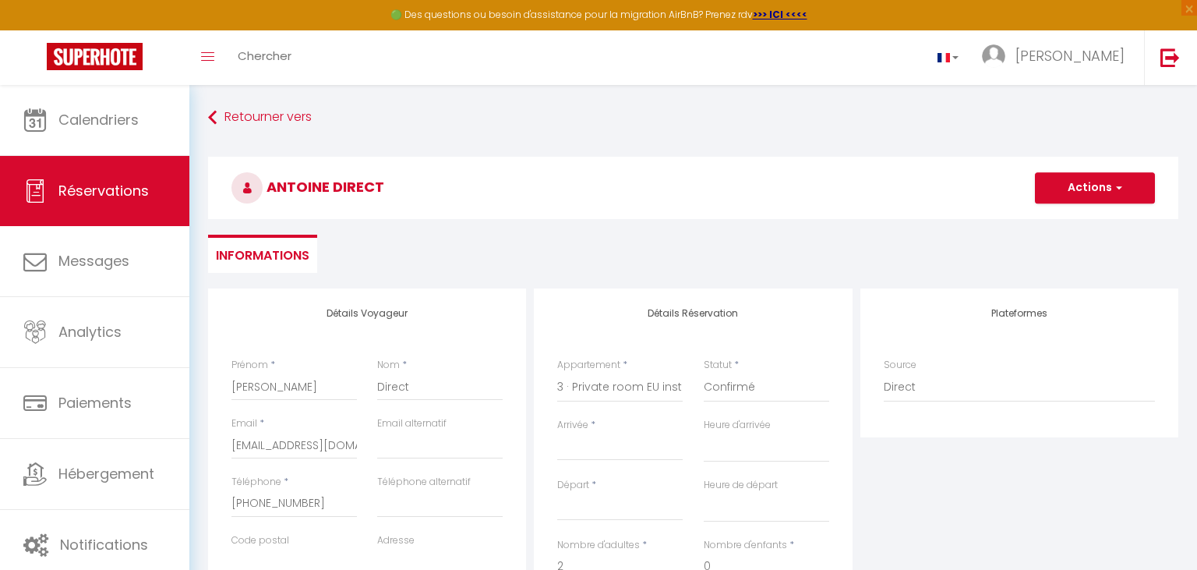
click at [623, 443] on input "Arrivée" at bounding box center [619, 448] width 125 height 20
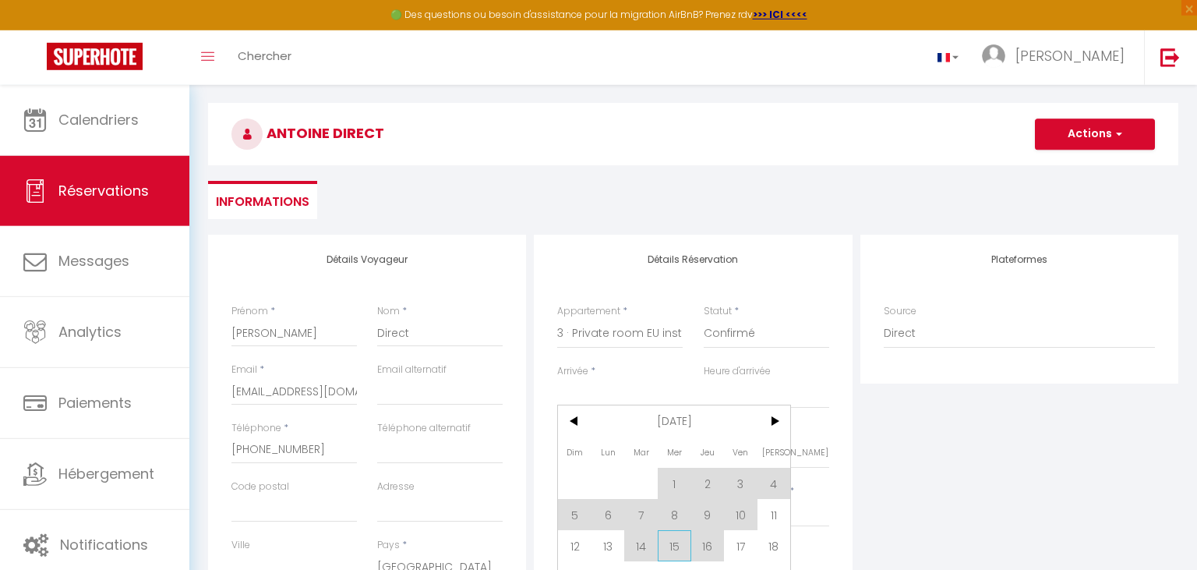
scroll to position [82, 0]
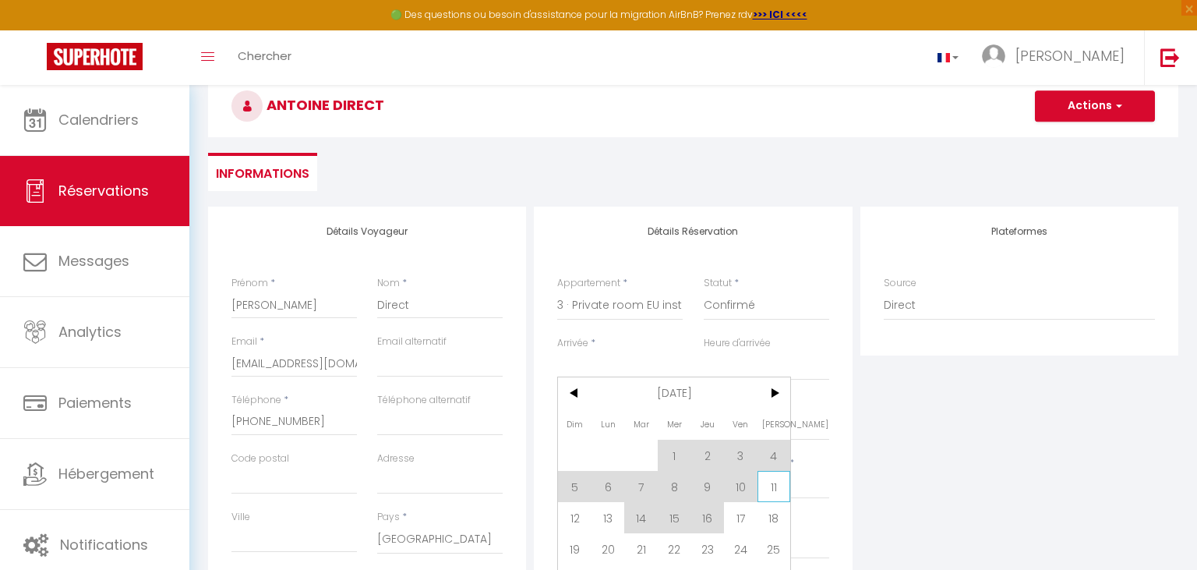
click at [778, 457] on span "11" at bounding box center [774, 486] width 34 height 31
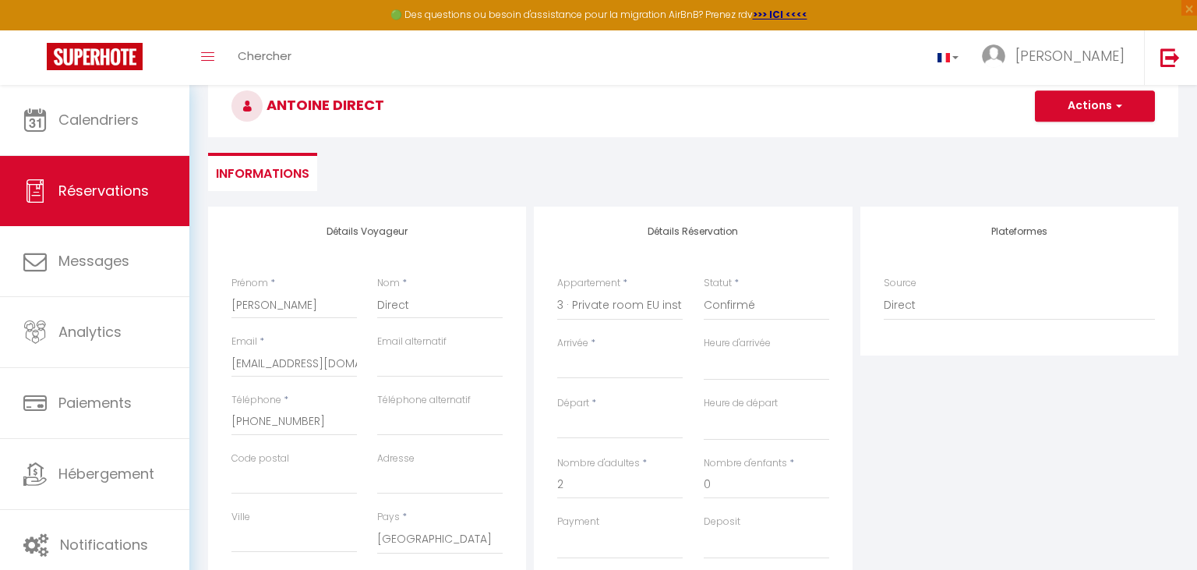
type input "Sam 11 Octobre 2025"
select select
type input "Dim 12 Octobre 2025"
select select
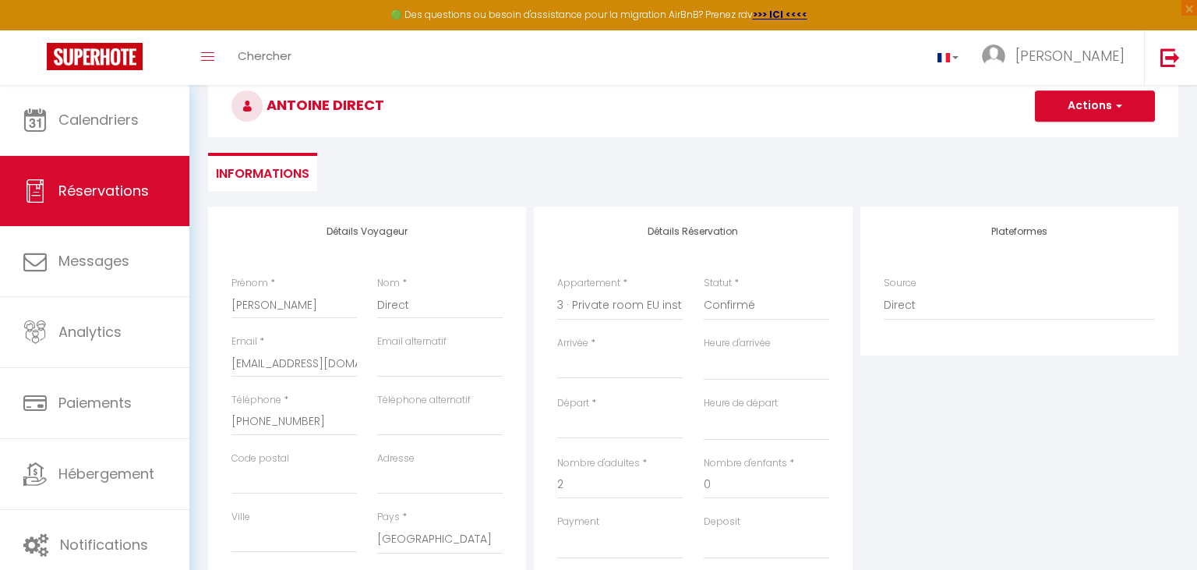
select select
checkbox input "false"
select select
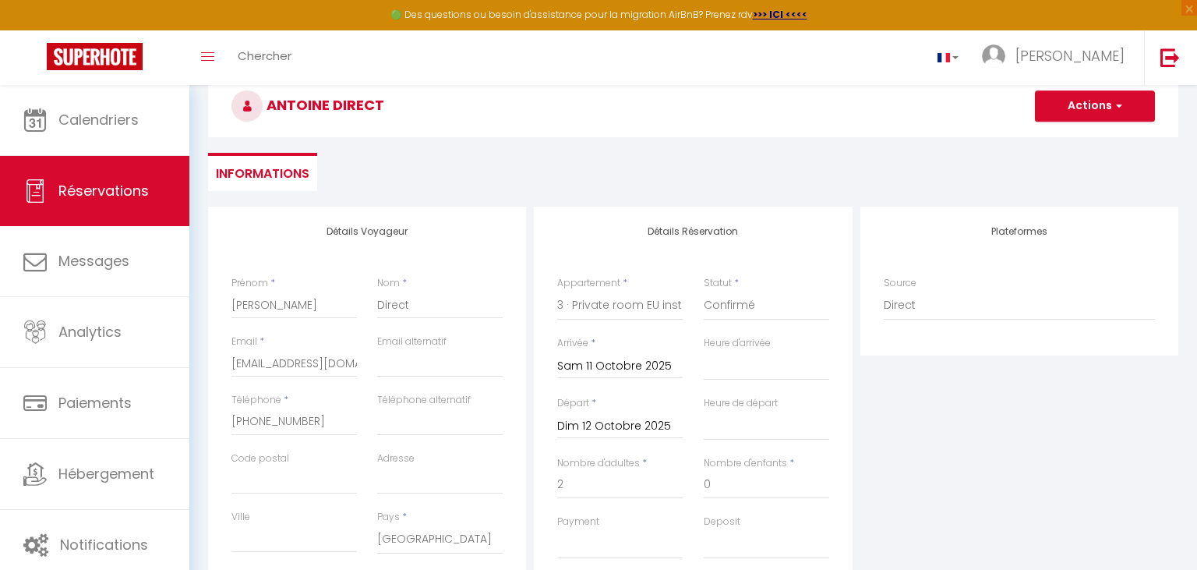
select select
type input "104"
select select
checkbox input "false"
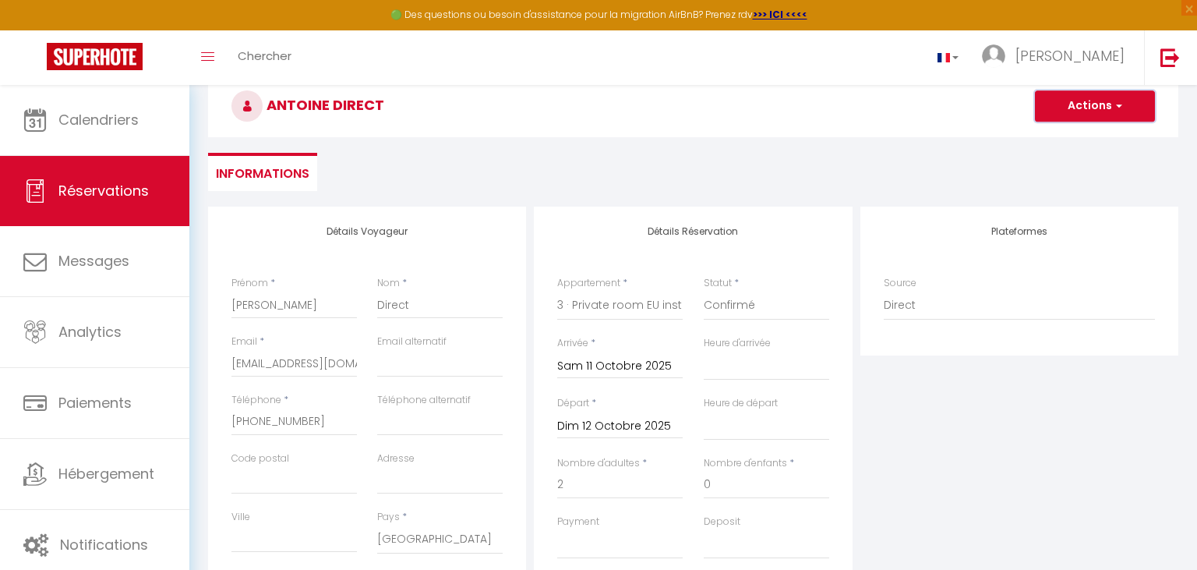
click at [996, 116] on button "Actions" at bounding box center [1095, 105] width 120 height 31
click at [996, 130] on link "Enregistrer" at bounding box center [1079, 140] width 123 height 20
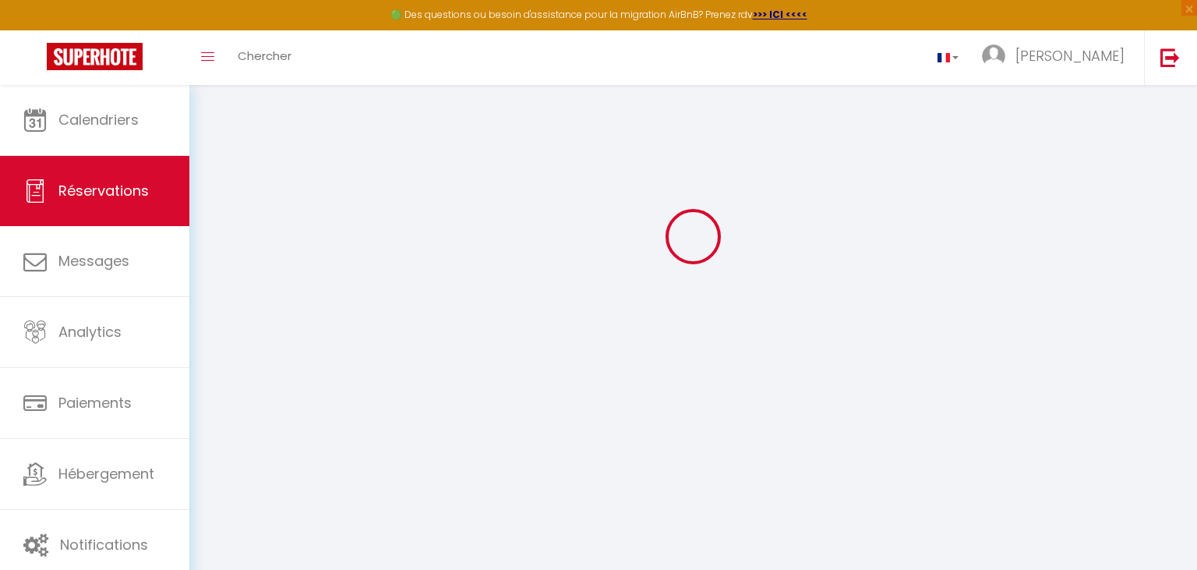
select select "not_cancelled"
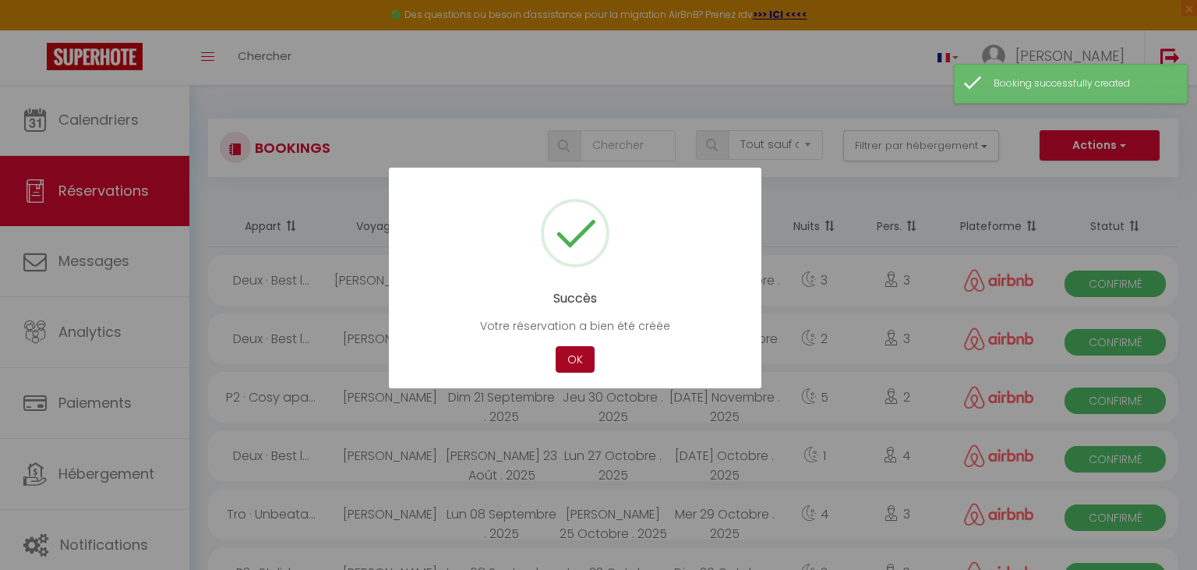
click at [580, 354] on button "OK" at bounding box center [575, 359] width 39 height 27
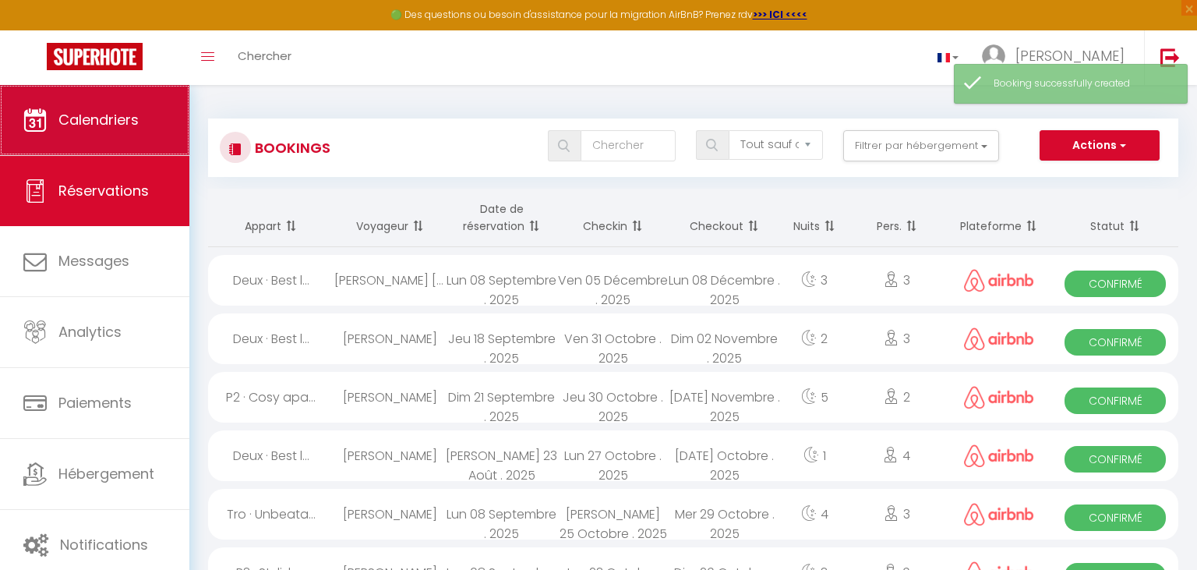
click at [119, 104] on link "Calendriers" at bounding box center [94, 120] width 189 height 70
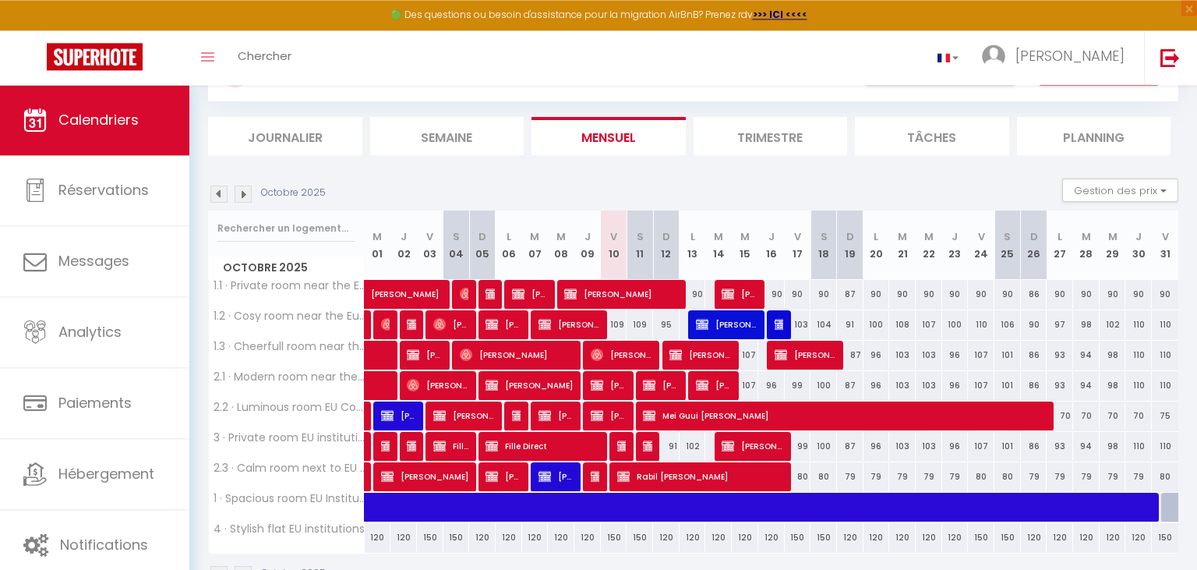
scroll to position [82, 0]
